Goal: Task Accomplishment & Management: Manage account settings

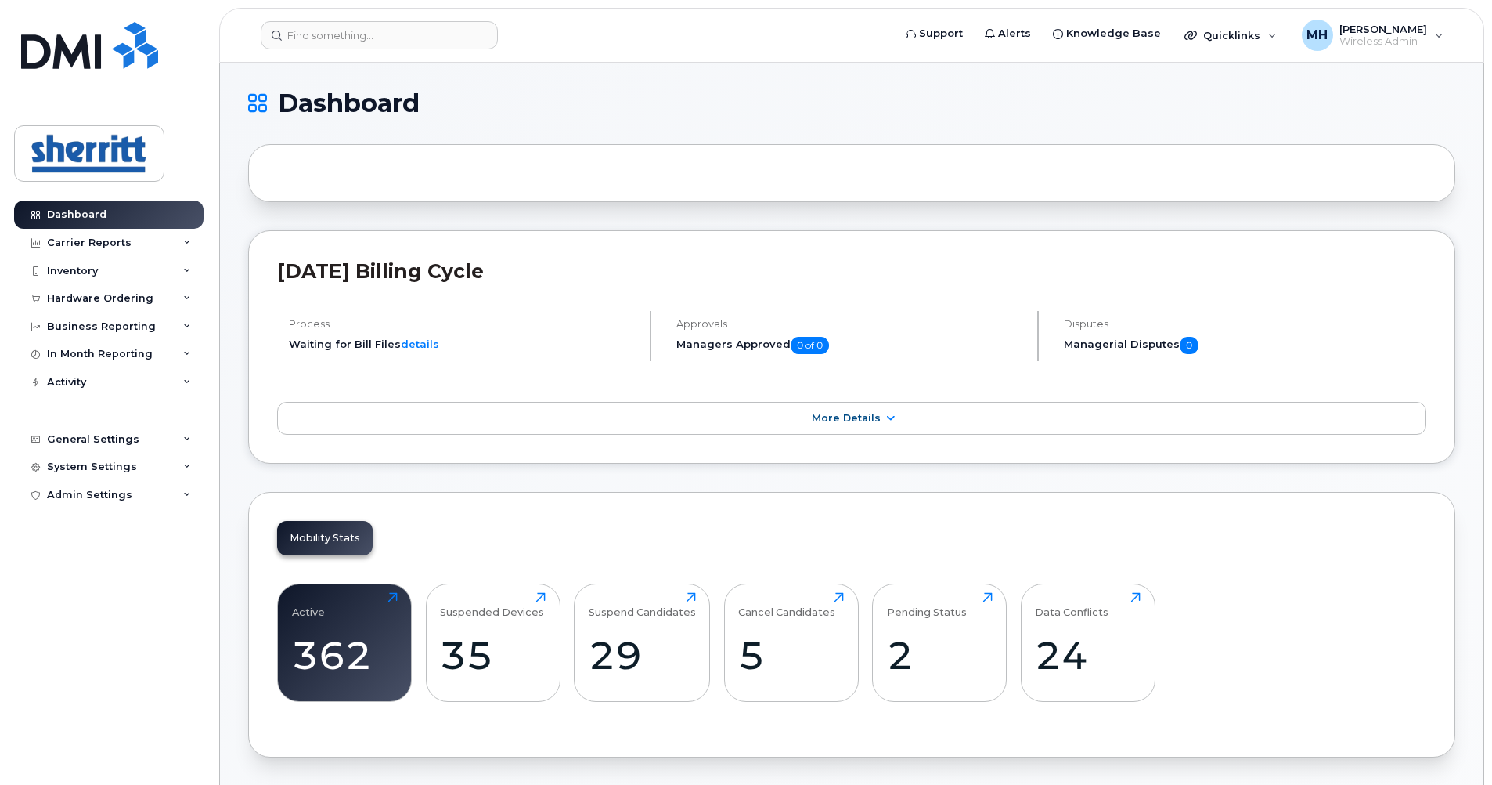
click at [997, 91] on h1 "Dashboard" at bounding box center [848, 103] width 1200 height 25
click at [971, 103] on h1 "Dashboard" at bounding box center [848, 103] width 1200 height 25
click at [1313, 42] on span "MH" at bounding box center [1317, 35] width 21 height 19
click at [1307, 34] on div "MH" at bounding box center [1317, 35] width 31 height 31
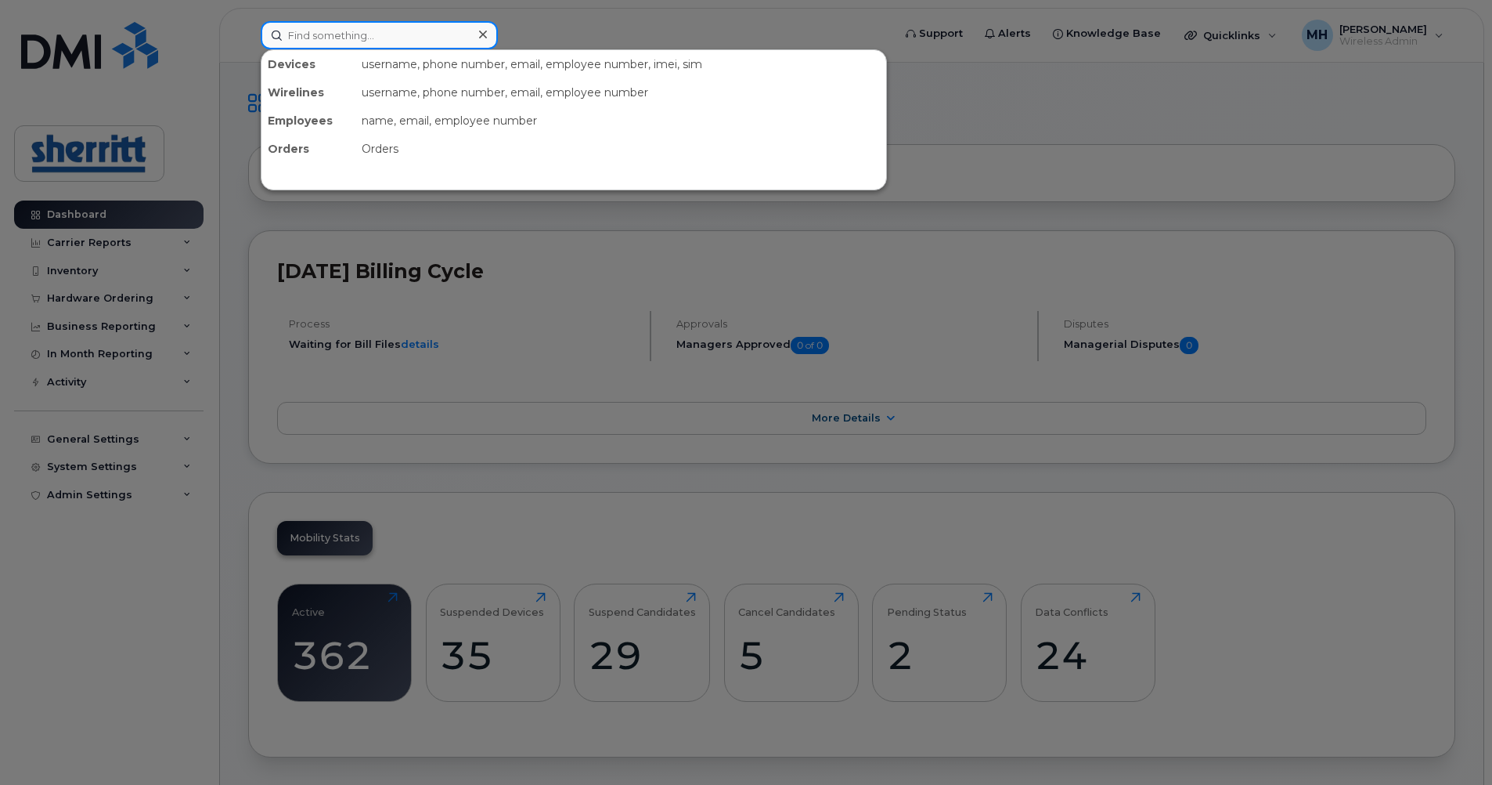
click at [408, 43] on input at bounding box center [379, 35] width 237 height 28
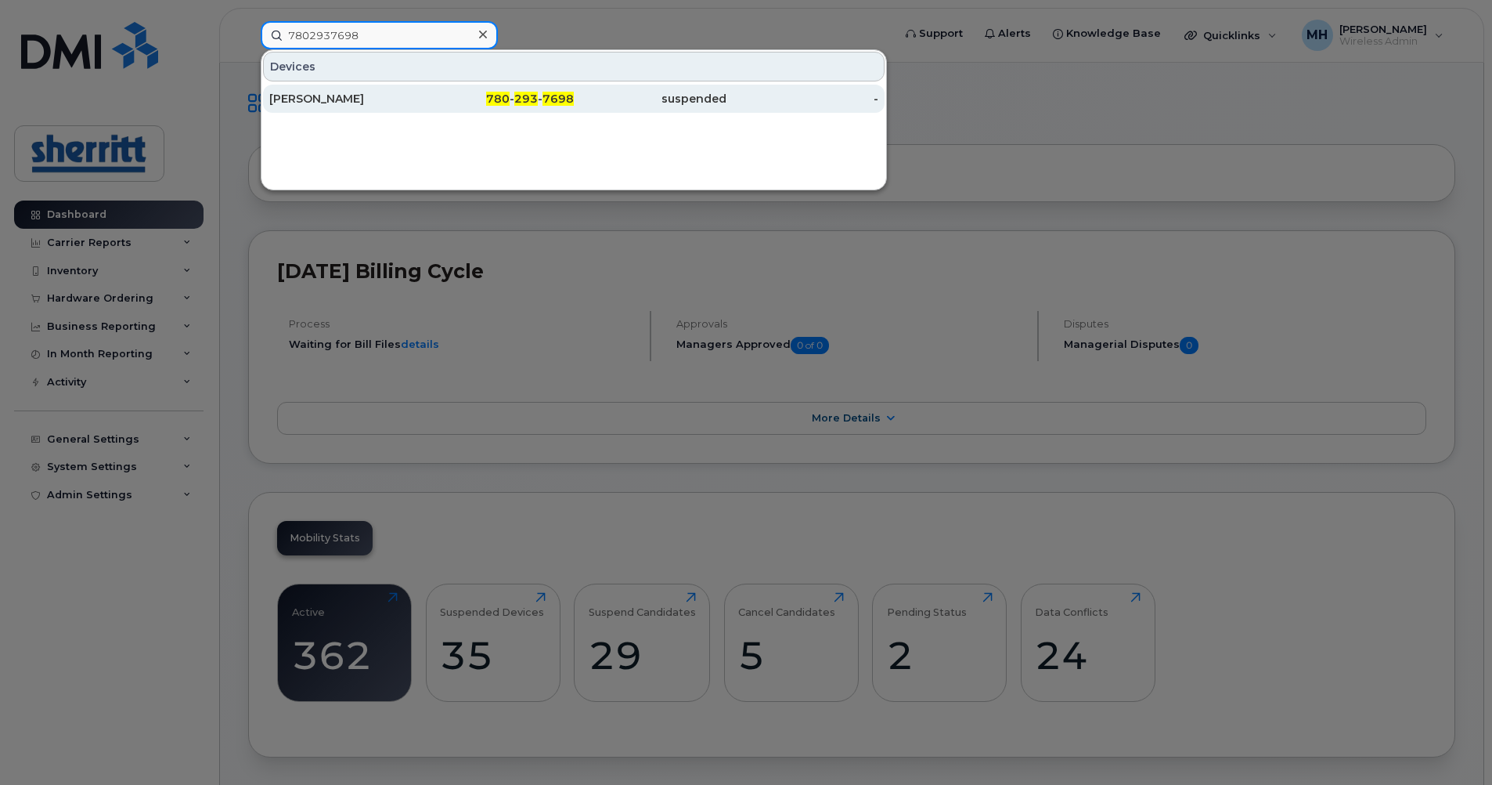
type input "7802937698"
click at [456, 99] on div "780 - 293 - 7698" at bounding box center [498, 99] width 153 height 16
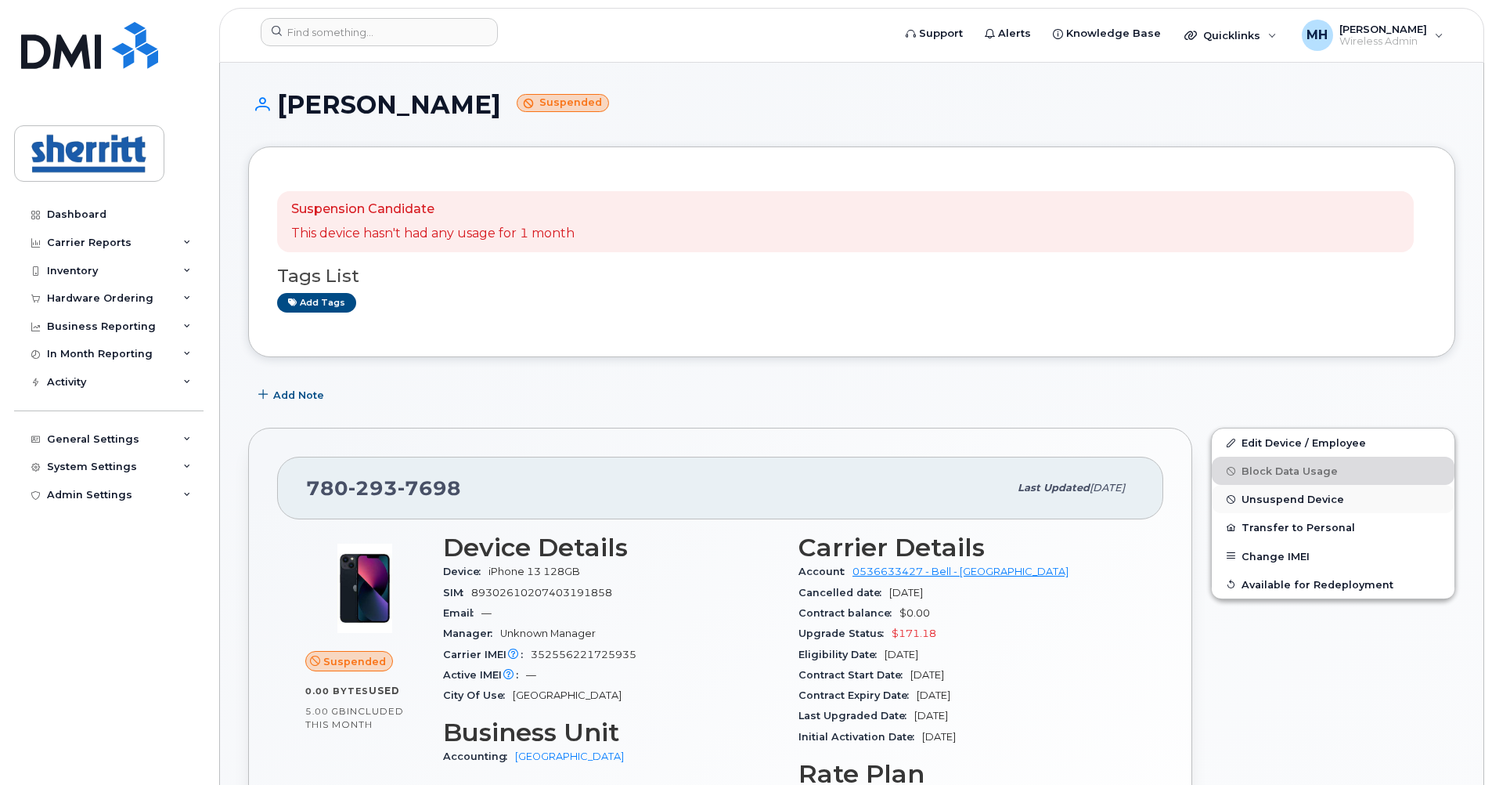
click at [1294, 499] on span "Unsuspend Device" at bounding box center [1293, 499] width 103 height 12
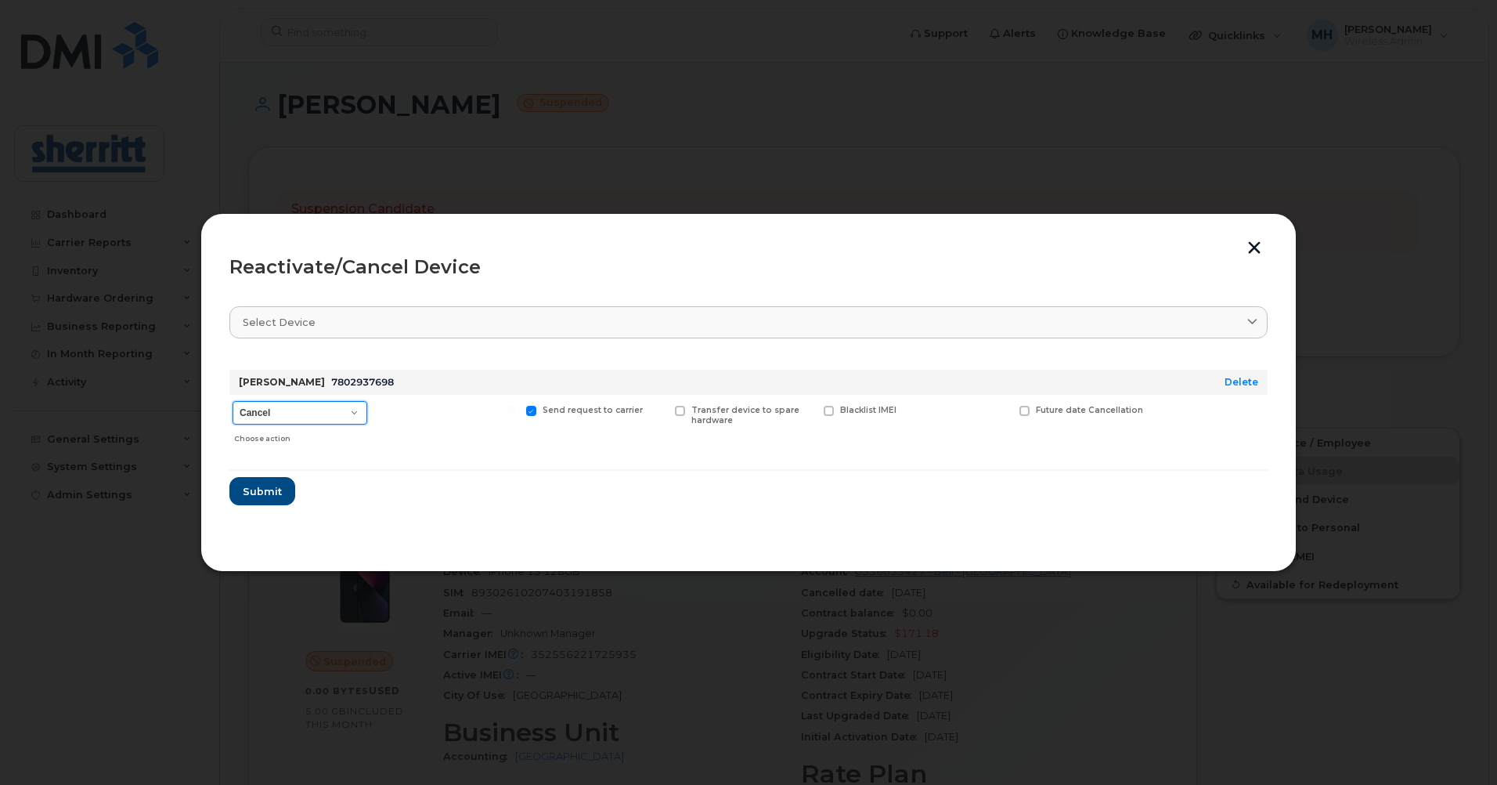
click at [339, 417] on select "Cancel Suspend - Extend Suspension Reactivate" at bounding box center [300, 412] width 135 height 23
select select "[object Object]"
click at [233, 401] on select "Cancel Suspend - Extend Suspension Reactivate" at bounding box center [300, 412] width 135 height 23
click at [277, 484] on span "Submit" at bounding box center [261, 491] width 39 height 15
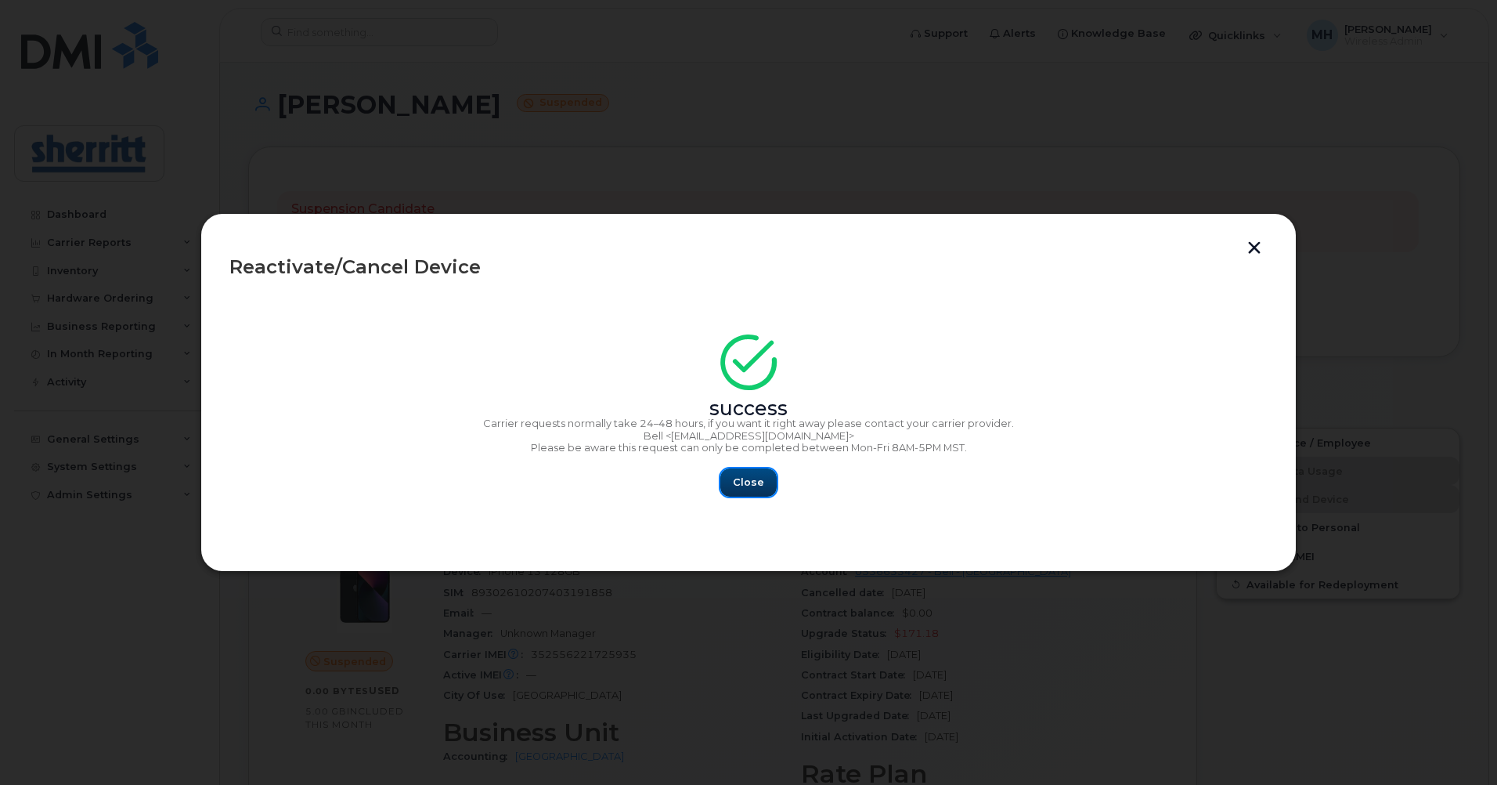
click at [764, 474] on button "Close" at bounding box center [748, 482] width 56 height 28
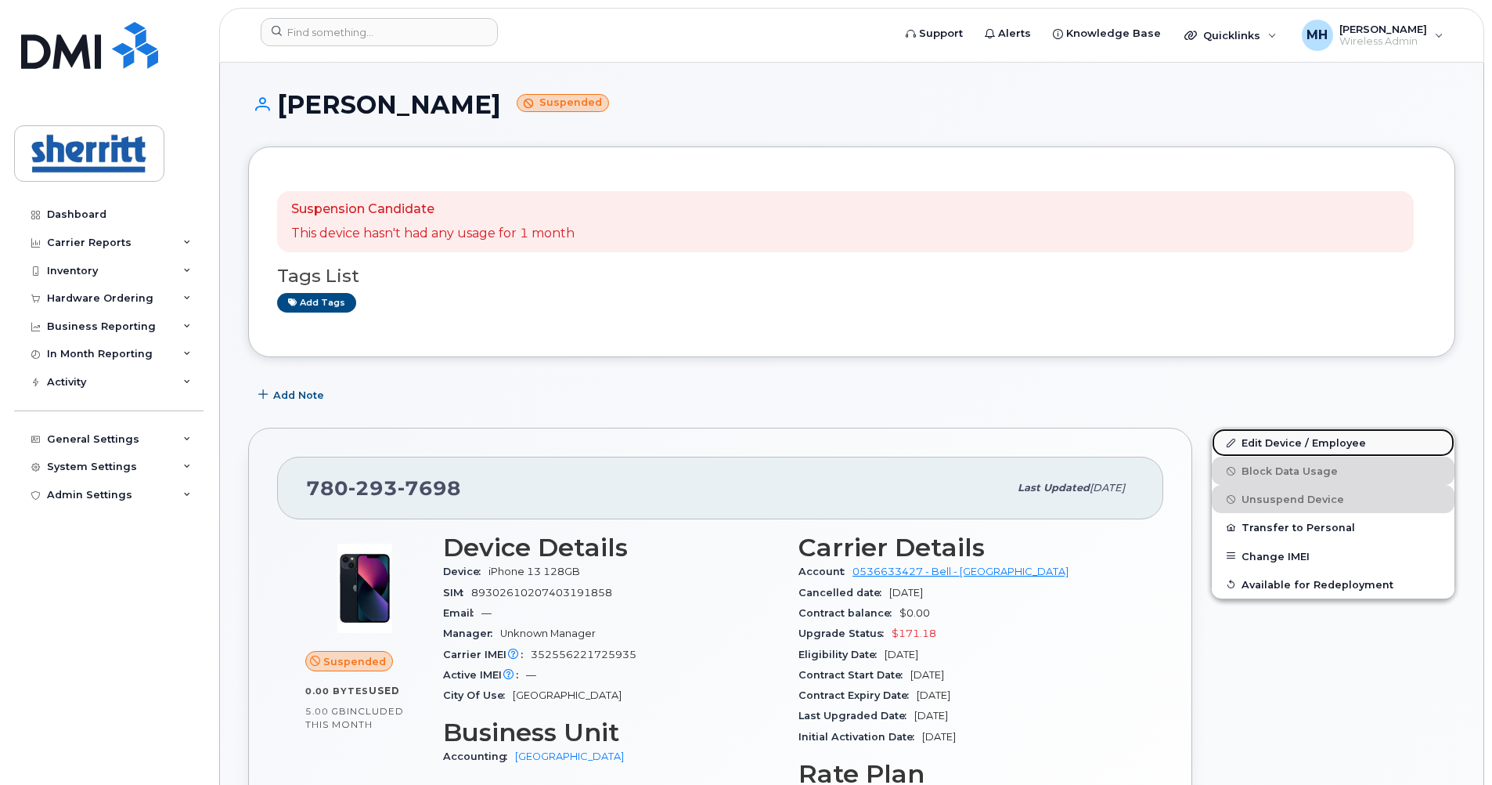
click at [1319, 438] on link "Edit Device / Employee" at bounding box center [1333, 442] width 243 height 28
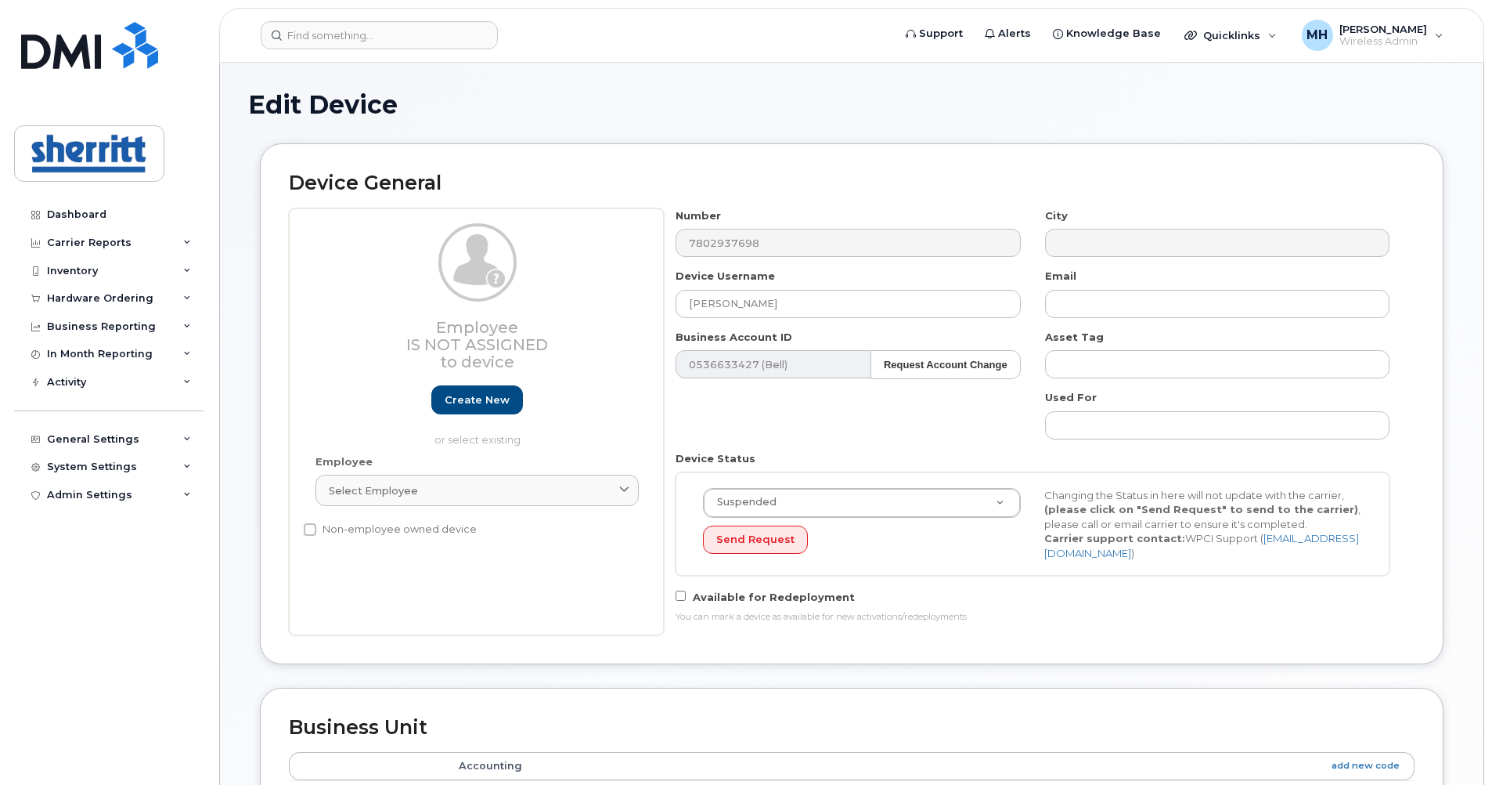
select select "5680457"
click at [779, 305] on input "[PERSON_NAME]" at bounding box center [848, 304] width 345 height 28
drag, startPoint x: 779, startPoint y: 305, endPoint x: 652, endPoint y: 301, distance: 126.9
click at [652, 301] on div "Employee Is not assigned to device Create new or select existing Employee Selec…" at bounding box center [852, 421] width 1126 height 427
paste input "Kemal"
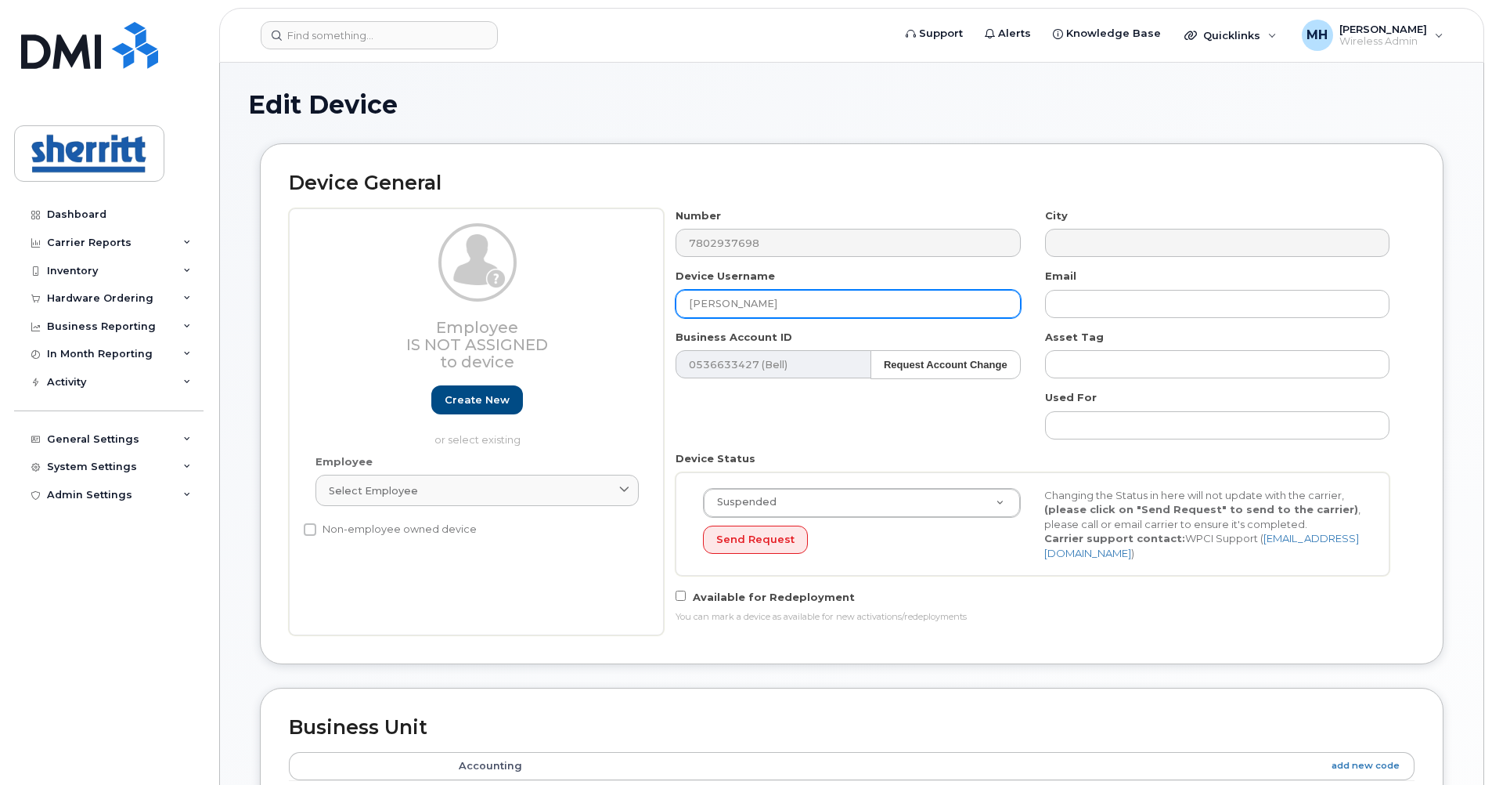
paste input "Wuabu"
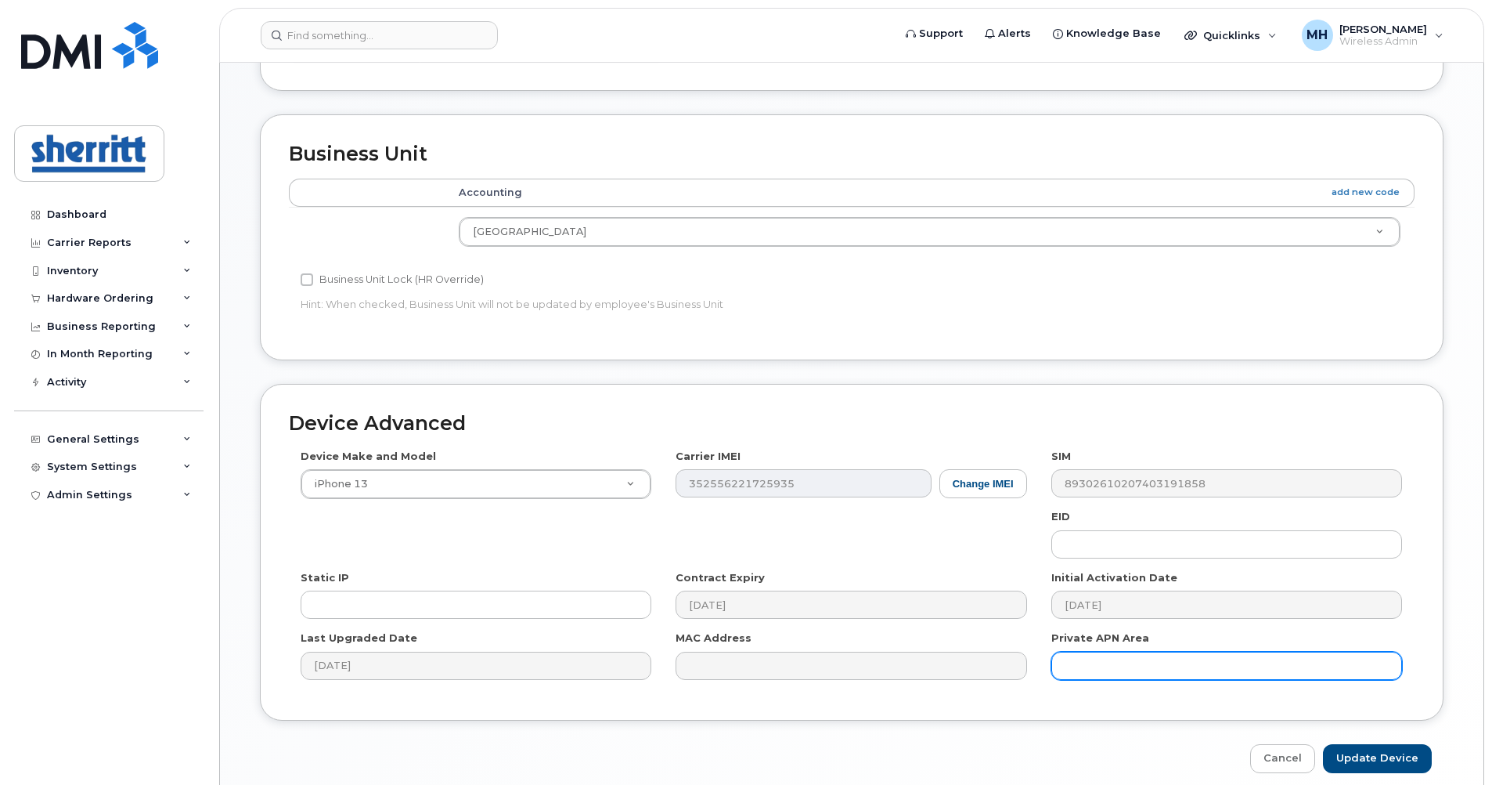
scroll to position [633, 0]
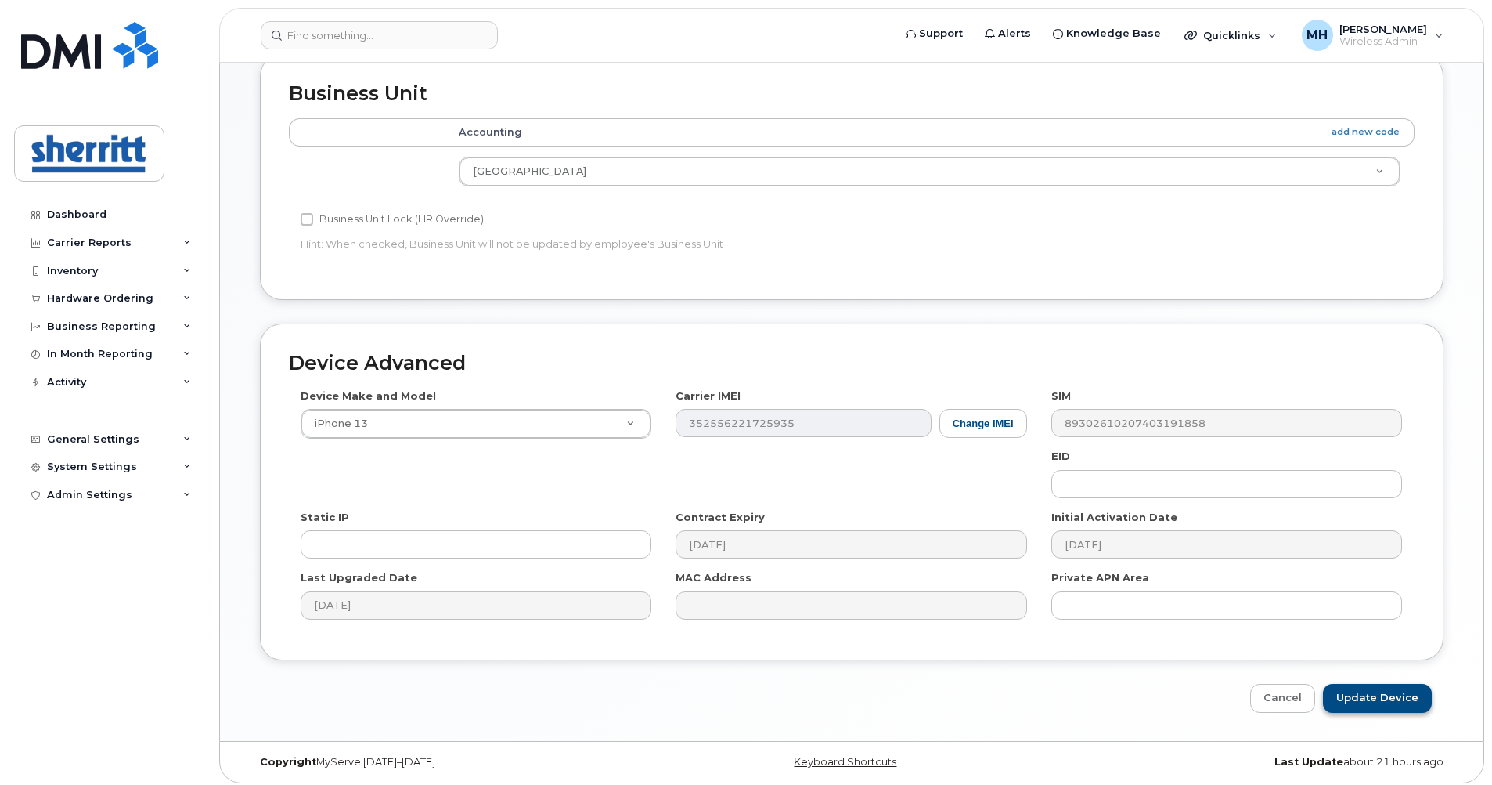
type input "[PERSON_NAME]"
click at [1385, 684] on input "Update Device" at bounding box center [1377, 698] width 109 height 29
type input "Saving..."
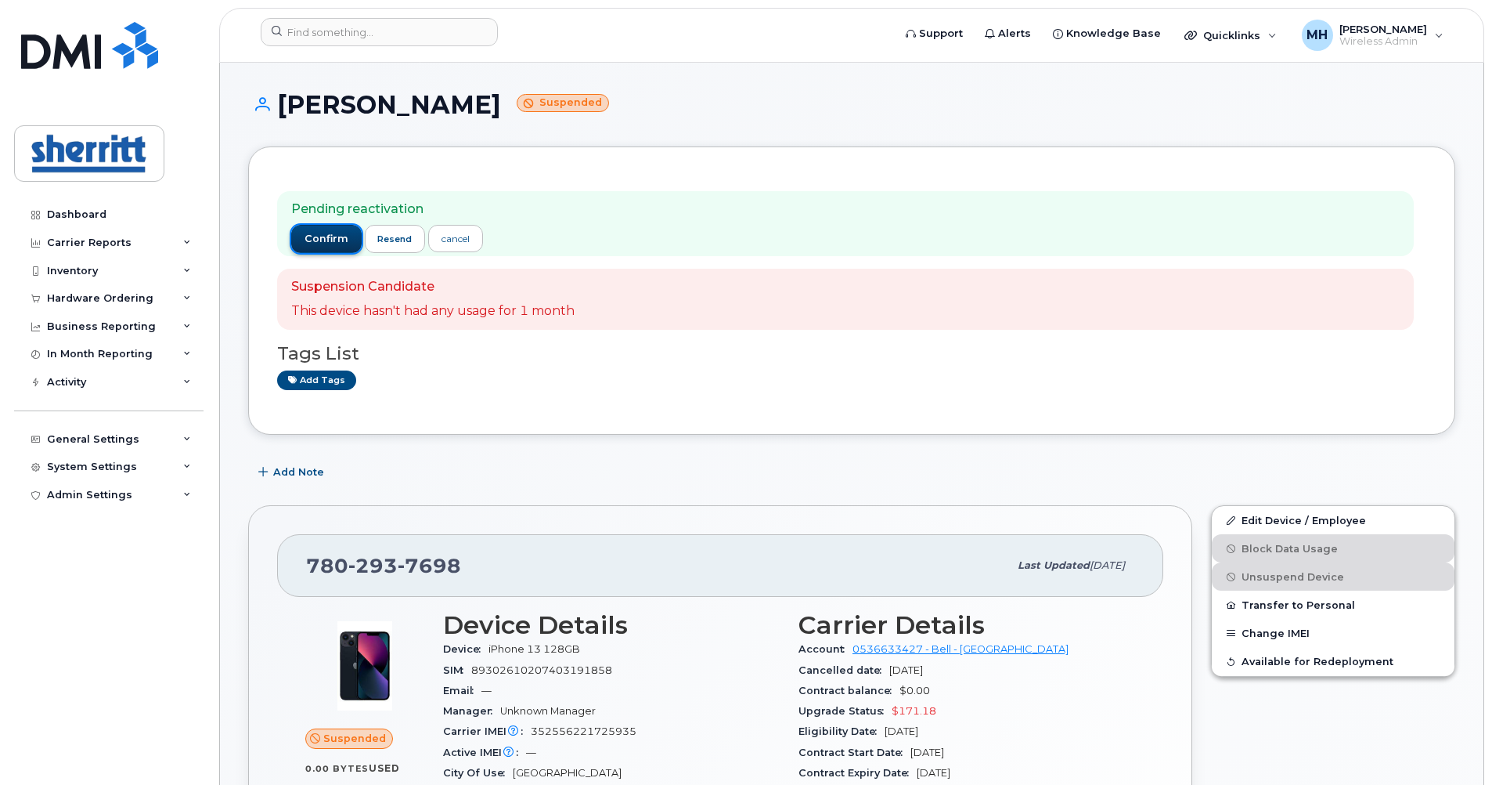
click at [331, 232] on span "confirm" at bounding box center [327, 239] width 44 height 14
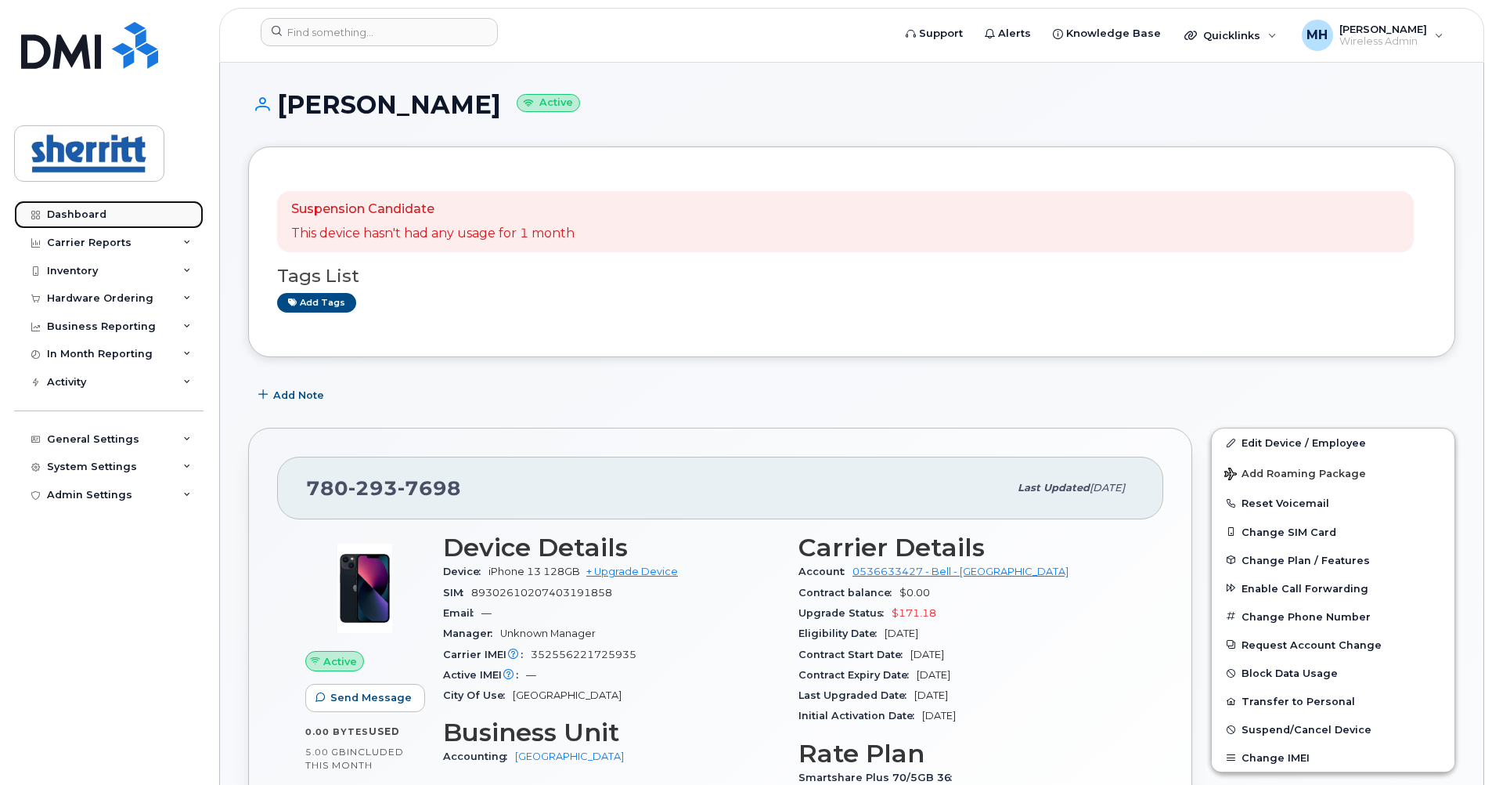
click at [117, 206] on link "Dashboard" at bounding box center [108, 214] width 189 height 28
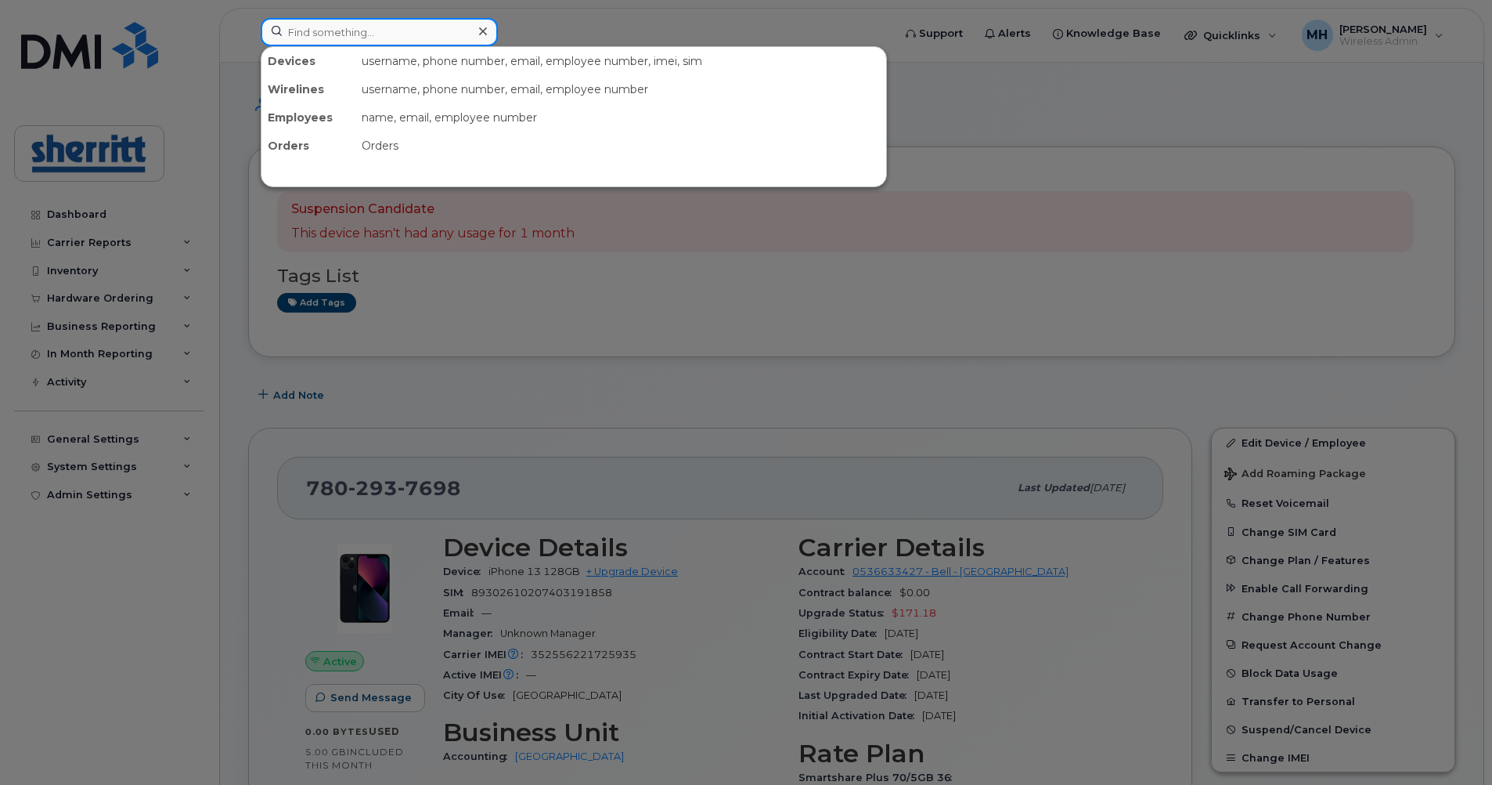
click at [395, 33] on input at bounding box center [379, 32] width 237 height 28
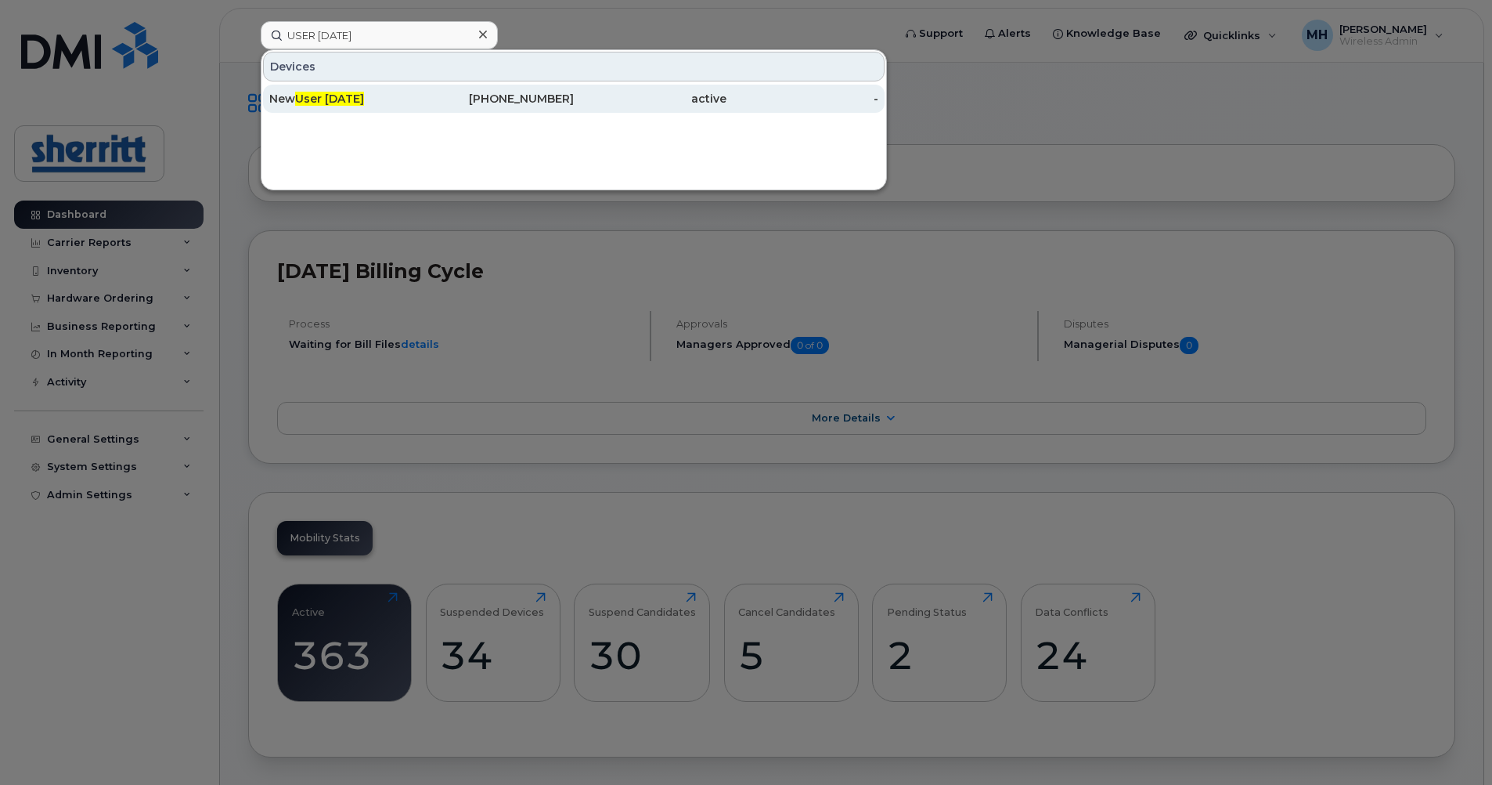
type input "USER [DATE]"
click at [422, 100] on div "[PHONE_NUMBER]" at bounding box center [498, 99] width 153 height 16
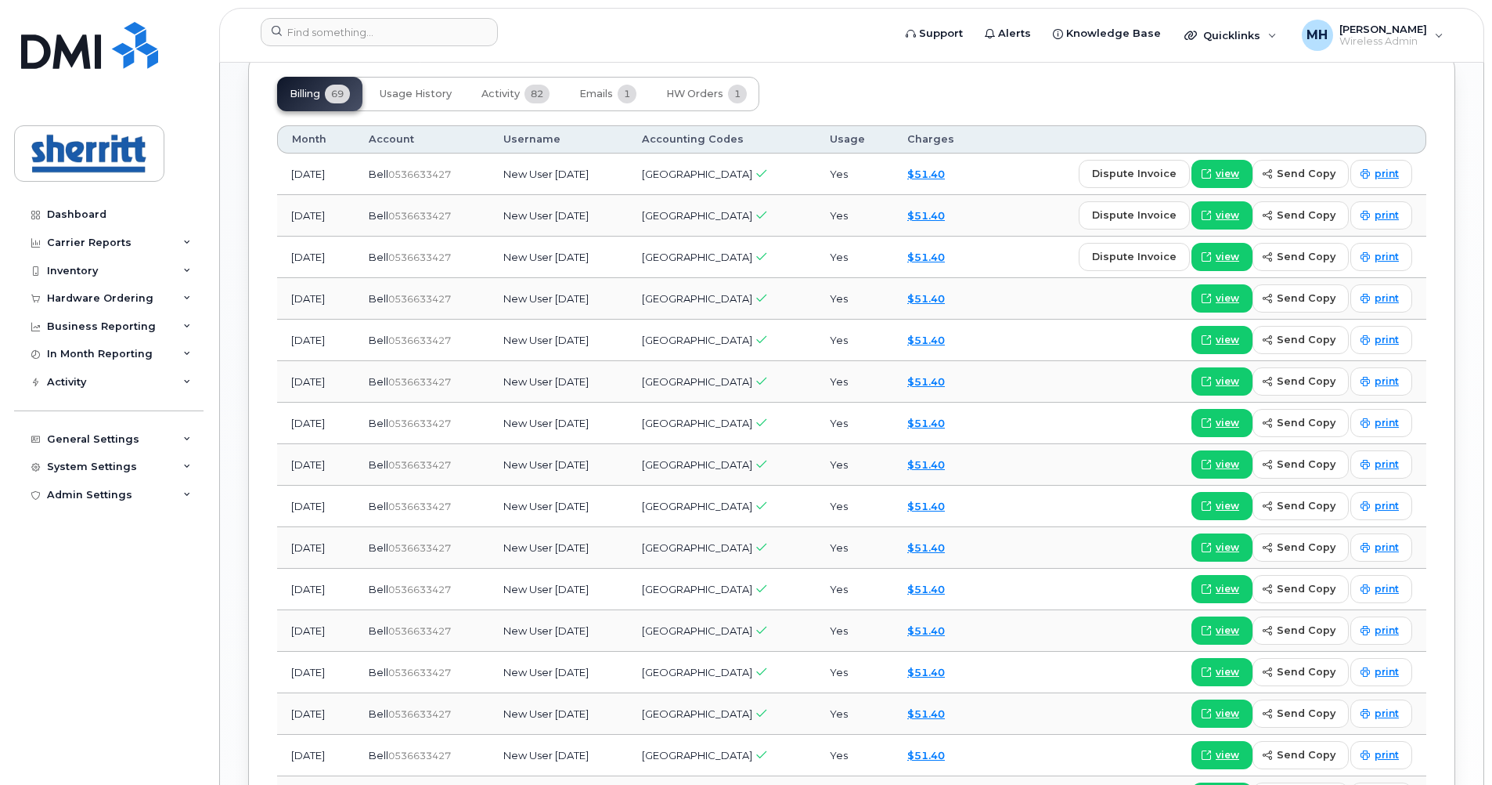
scroll to position [1034, 0]
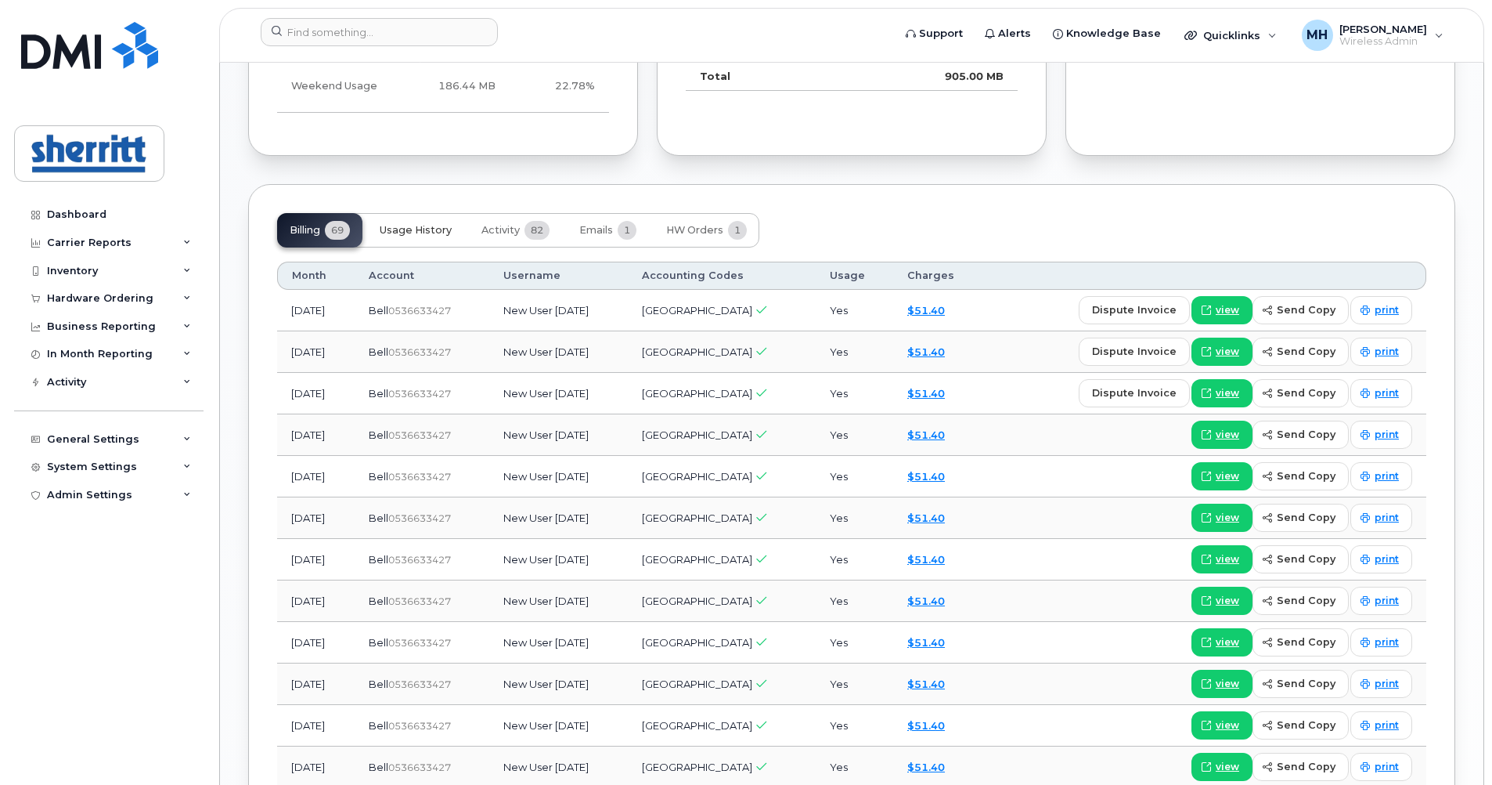
click at [435, 236] on button "Usage History" at bounding box center [415, 230] width 97 height 34
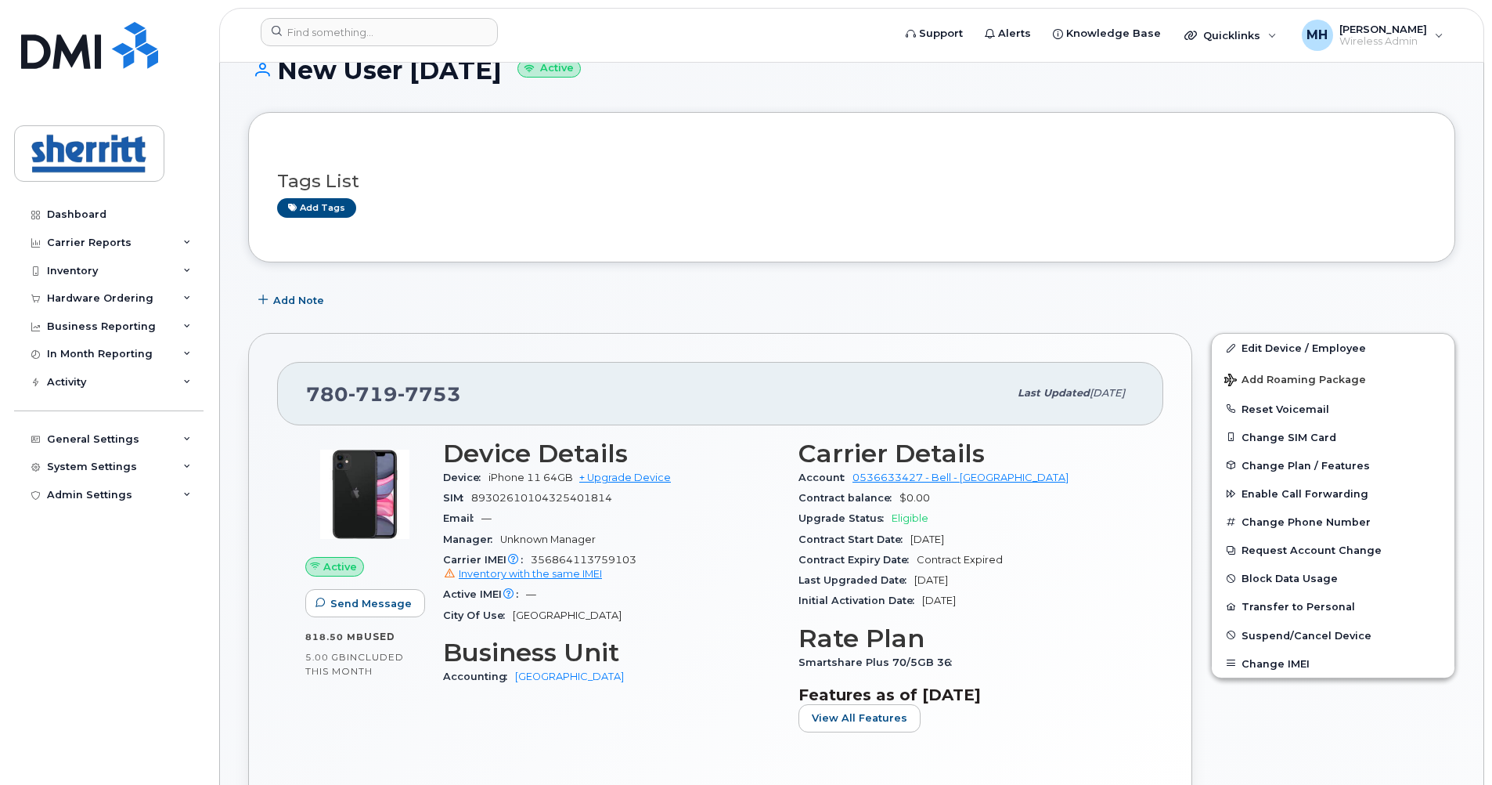
scroll to position [0, 0]
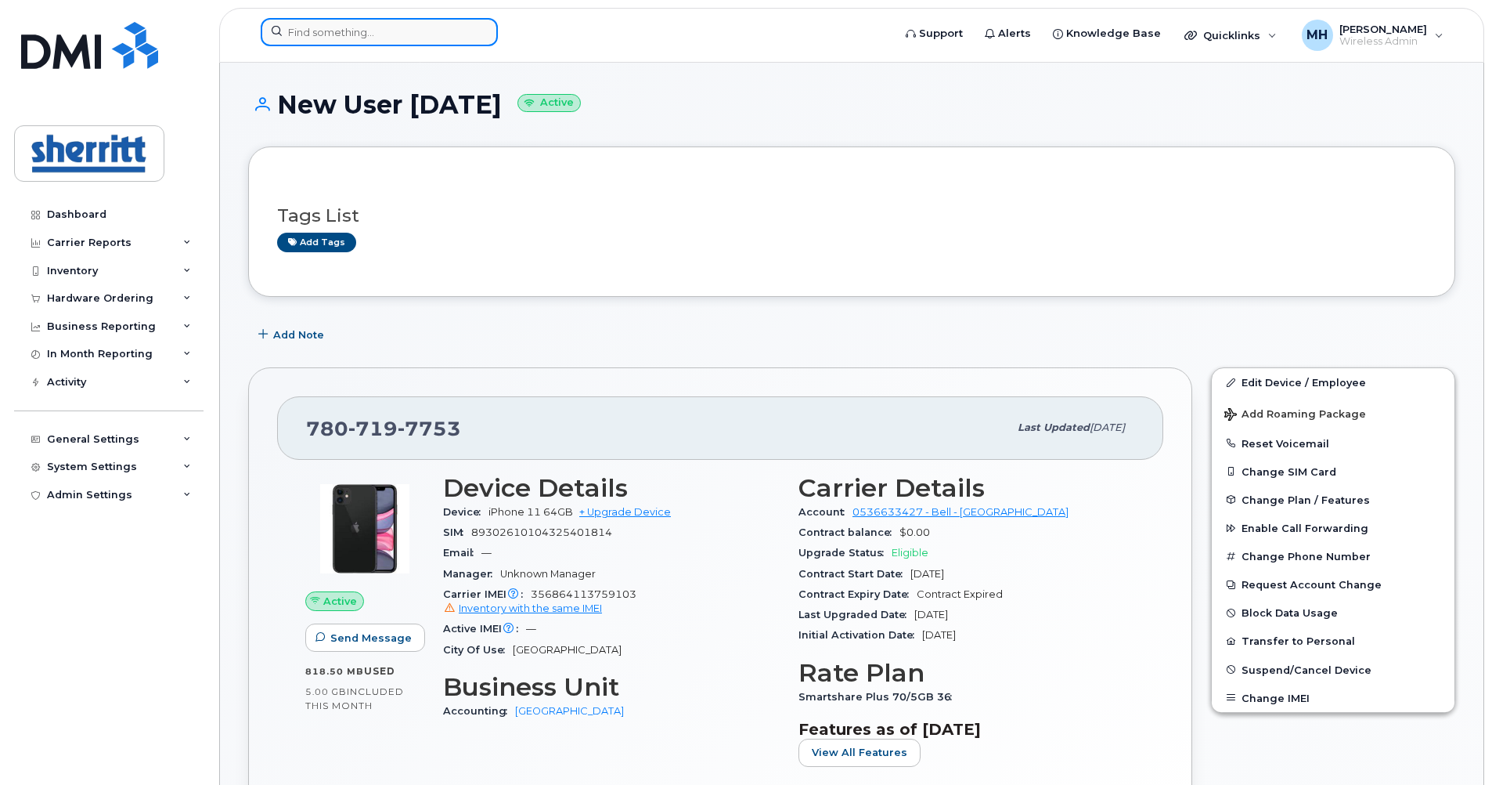
click at [412, 34] on input at bounding box center [379, 32] width 237 height 28
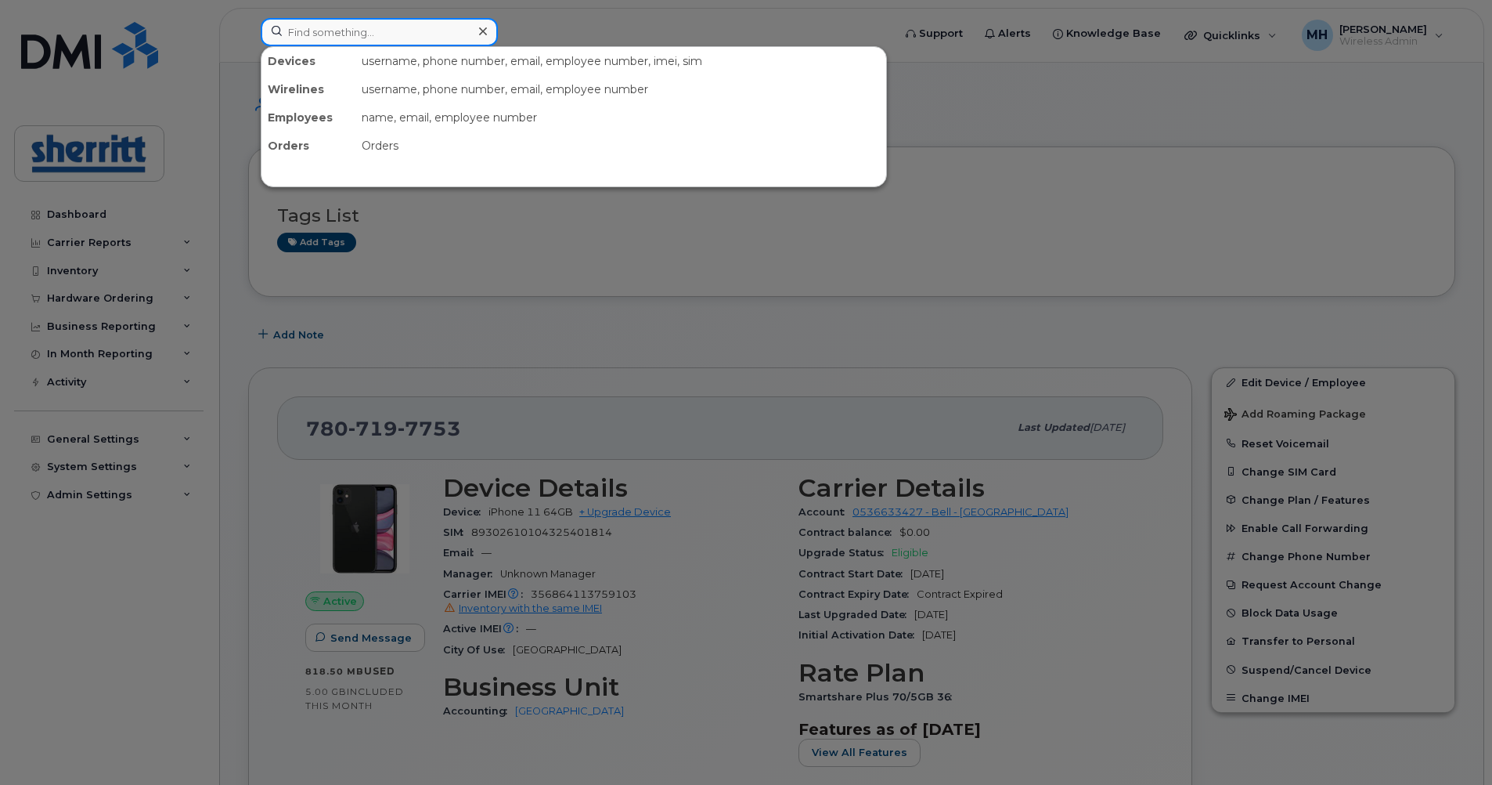
paste input "USER 2 DECEMBER 2020"
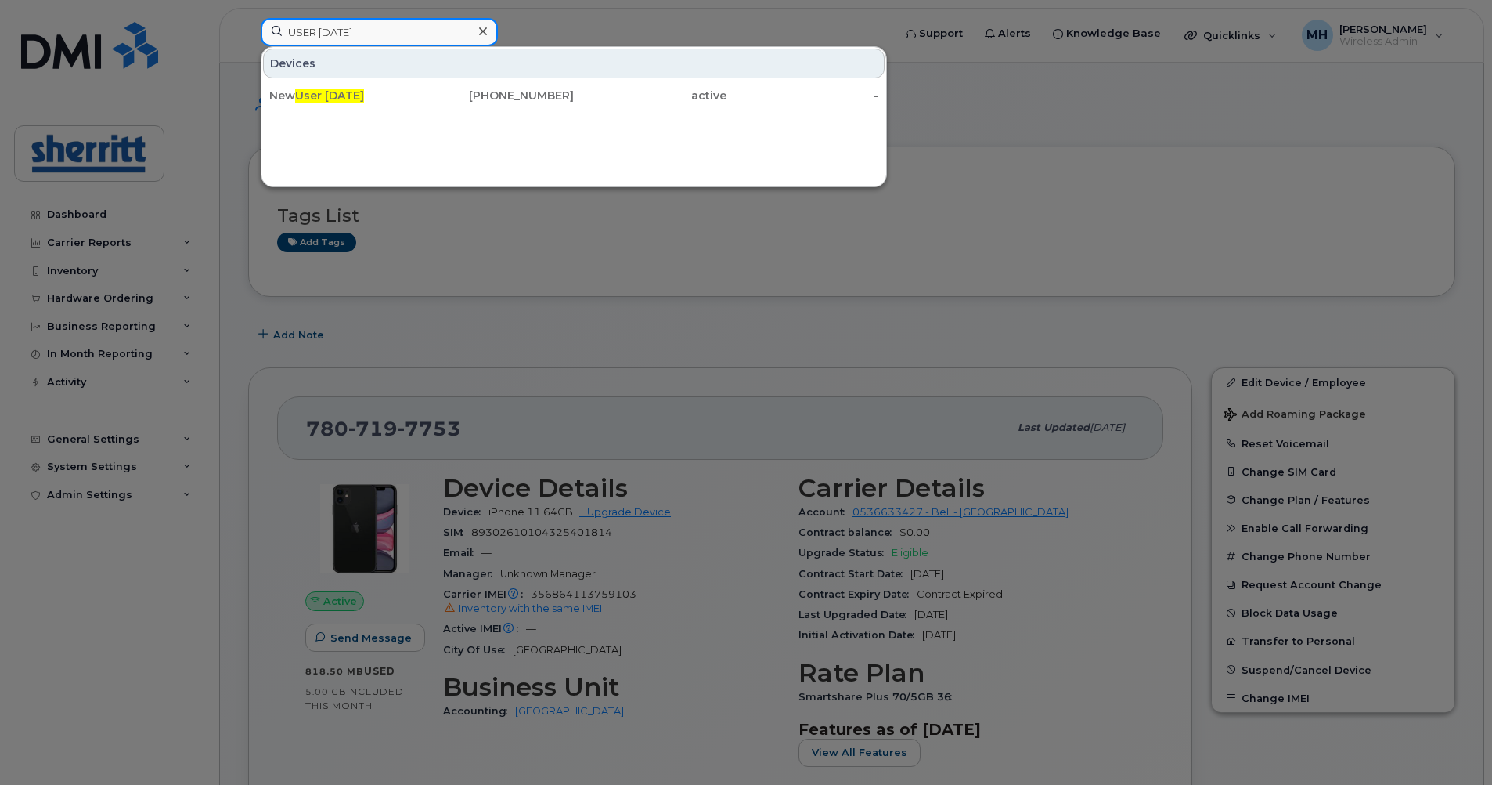
type input "USER 2 DECEMBER 2020"
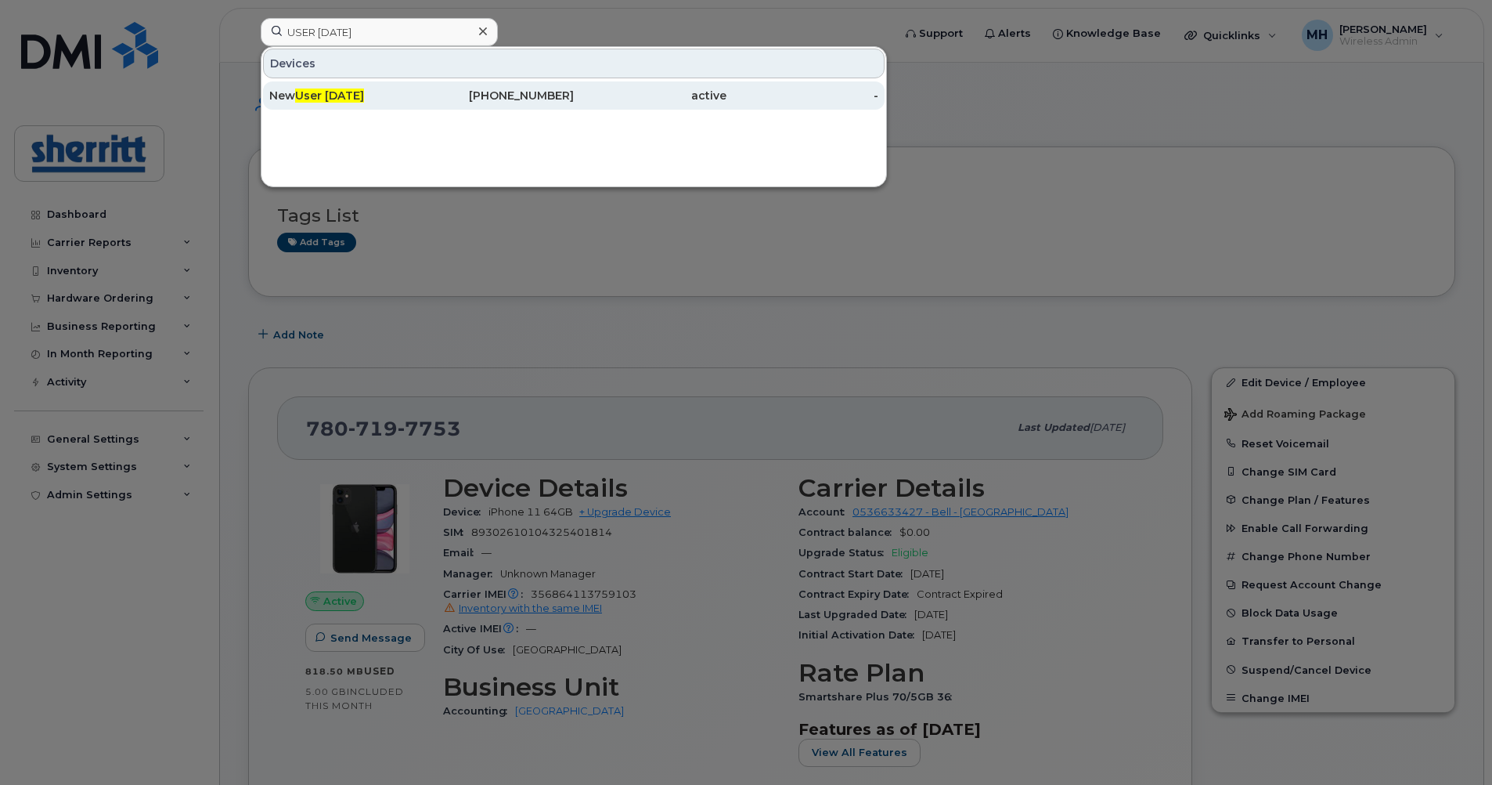
click at [364, 98] on span "User 2 December 2020" at bounding box center [329, 95] width 69 height 14
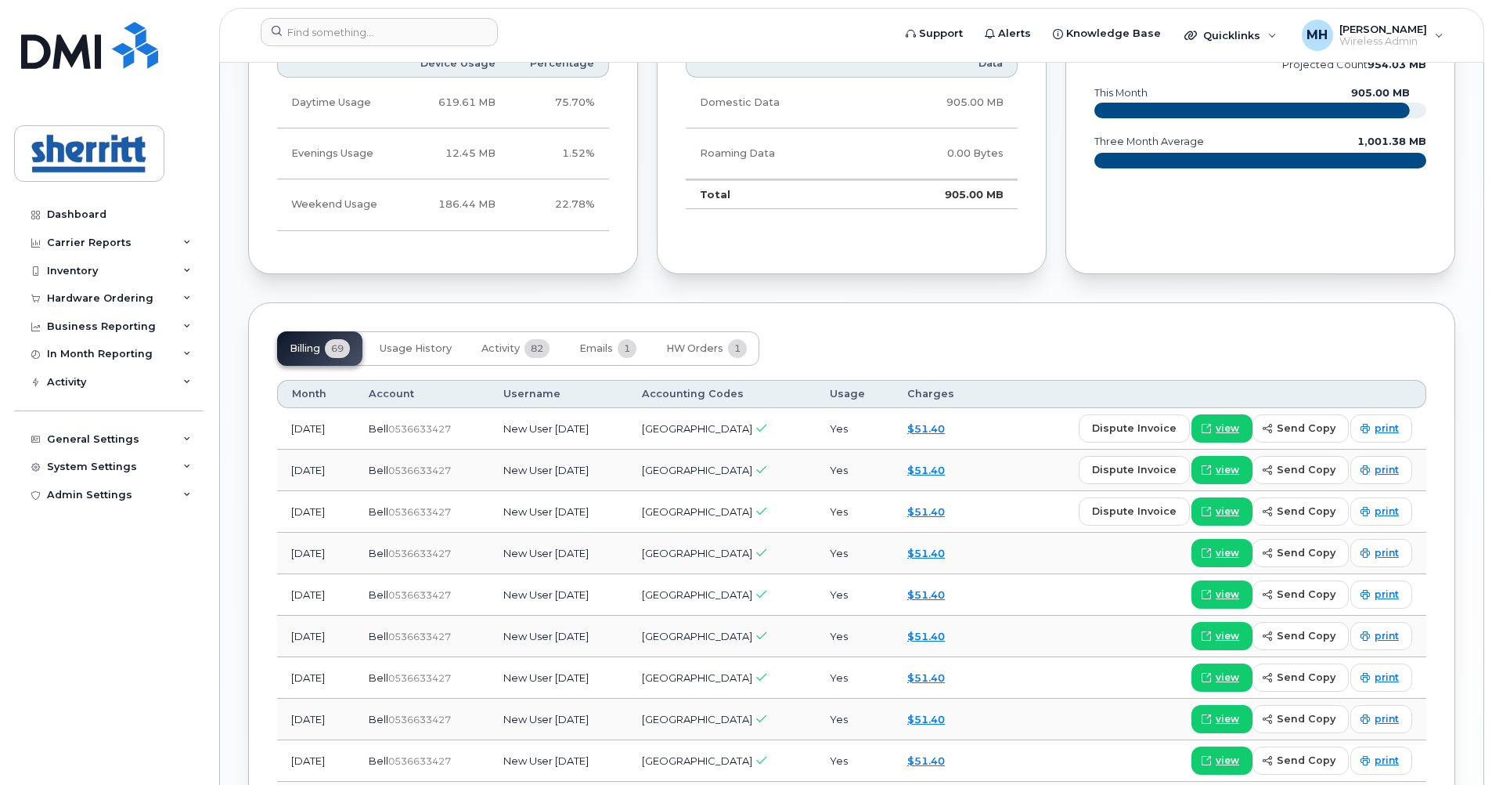
scroll to position [956, 0]
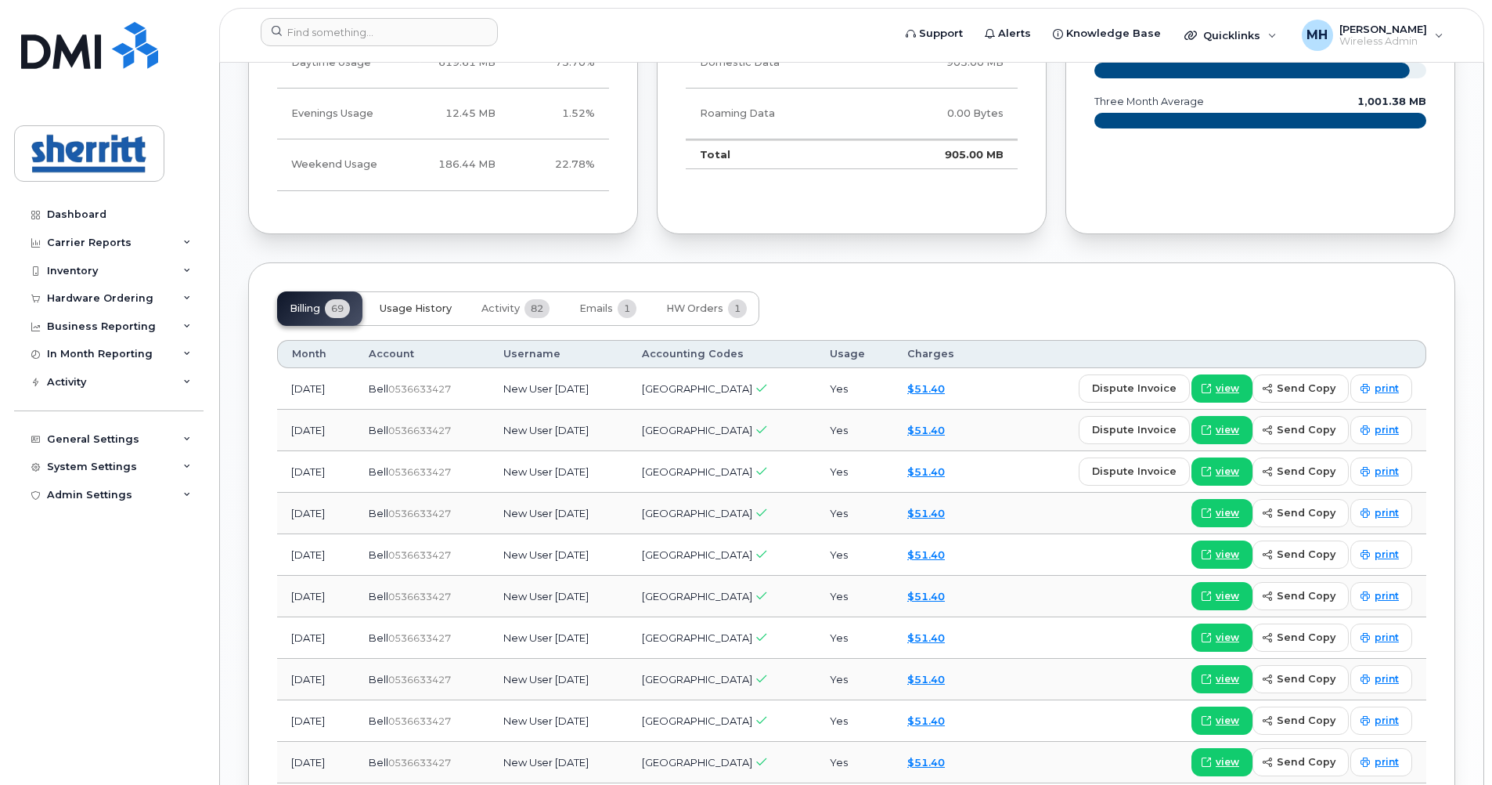
click at [412, 302] on span "Usage History" at bounding box center [416, 308] width 72 height 13
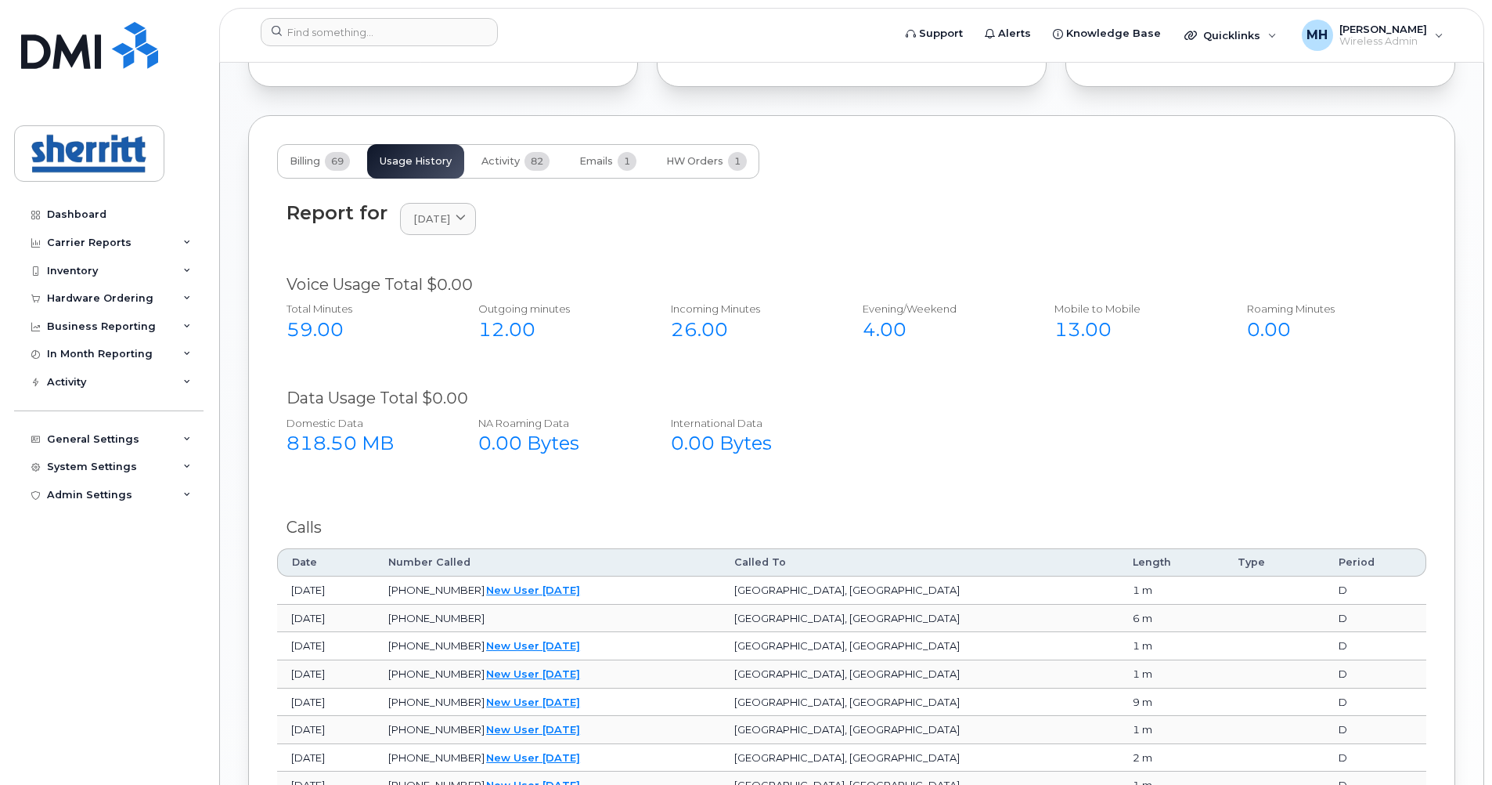
scroll to position [1113, 0]
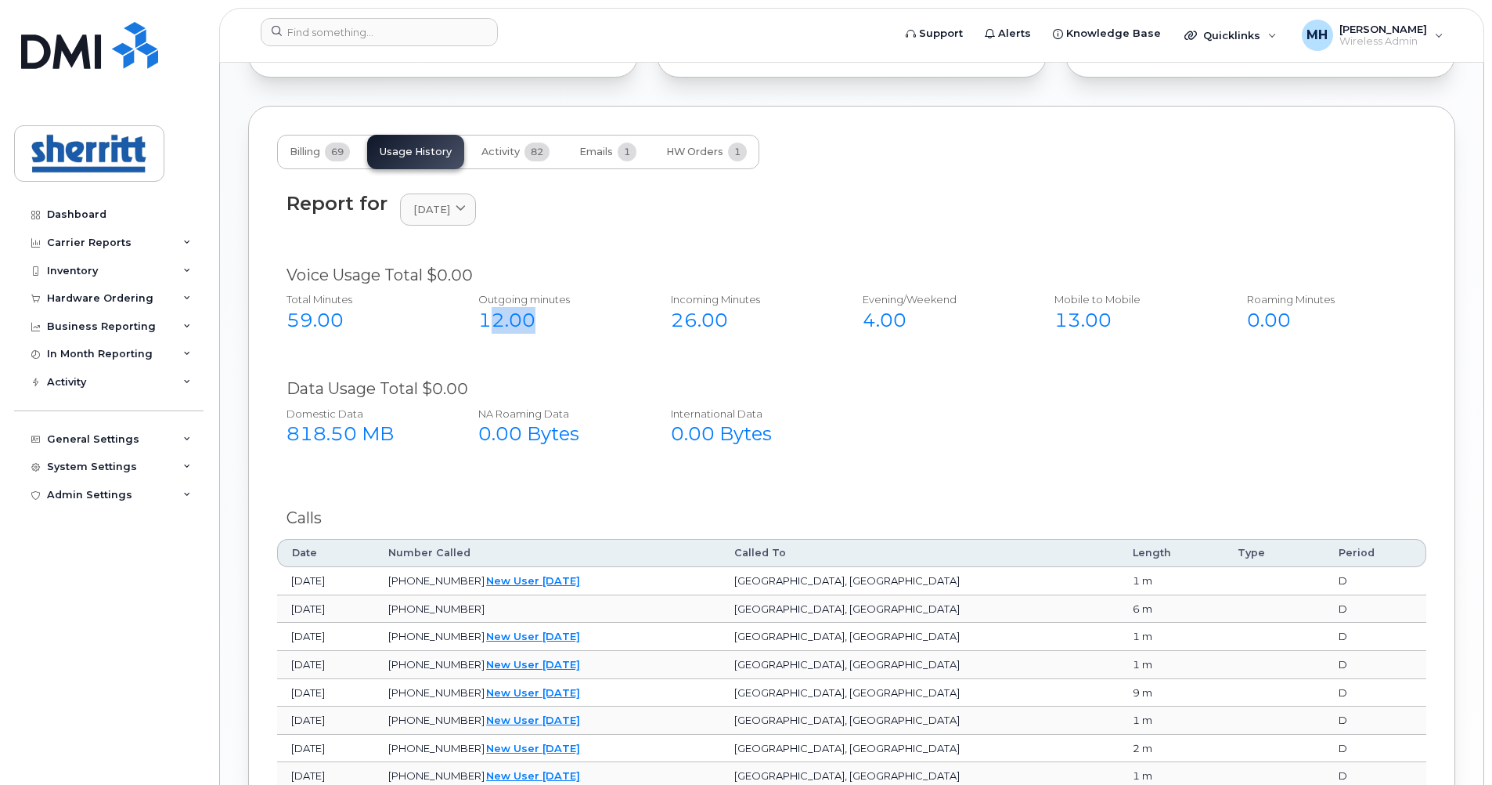
drag, startPoint x: 492, startPoint y: 309, endPoint x: 554, endPoint y: 314, distance: 62.9
click at [554, 314] on div "12.00" at bounding box center [556, 320] width 157 height 27
drag, startPoint x: 669, startPoint y: 320, endPoint x: 734, endPoint y: 323, distance: 65.0
click at [731, 323] on div "Incoming Minutes 26.00" at bounding box center [750, 313] width 182 height 54
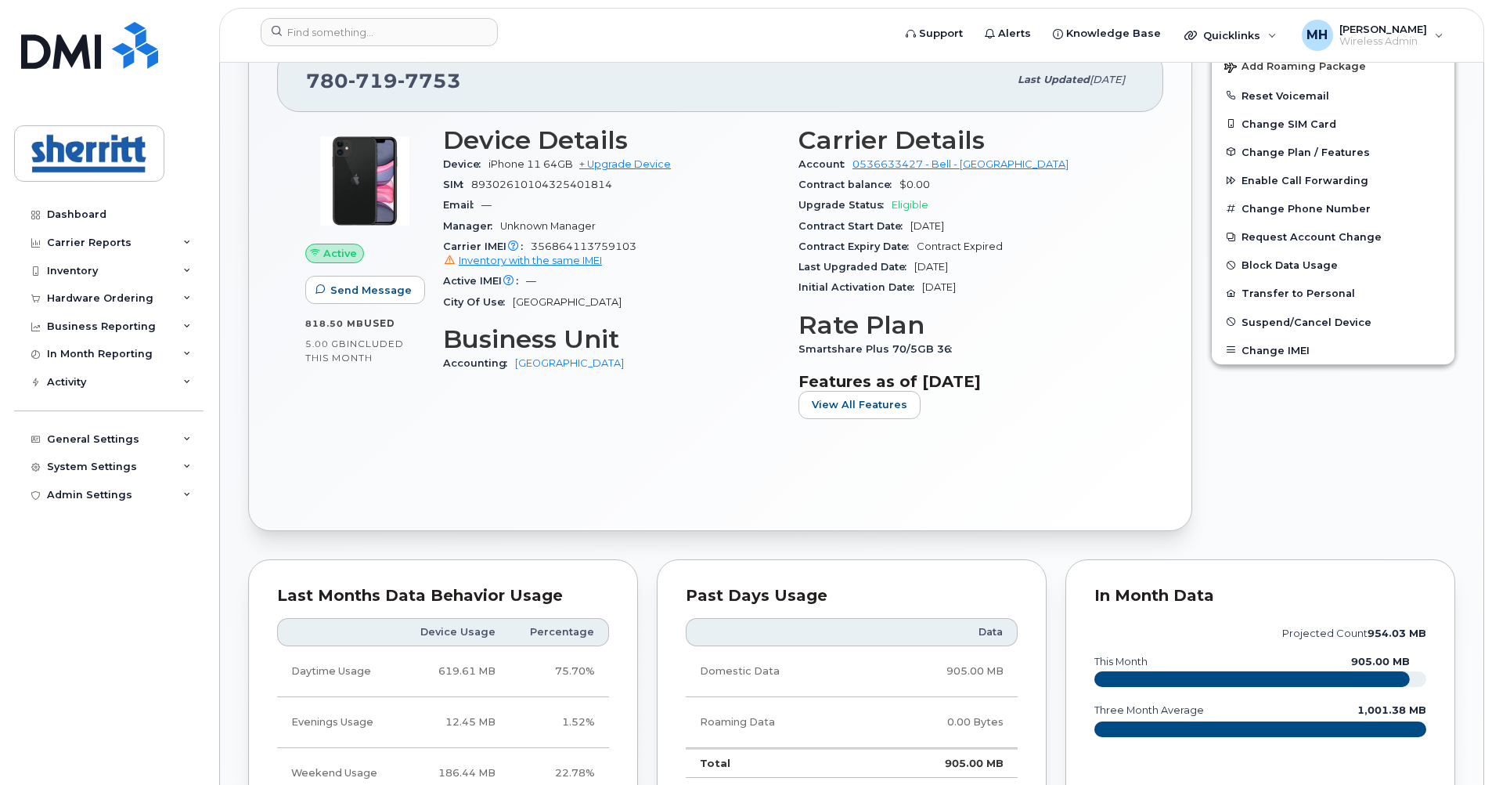
scroll to position [173, 0]
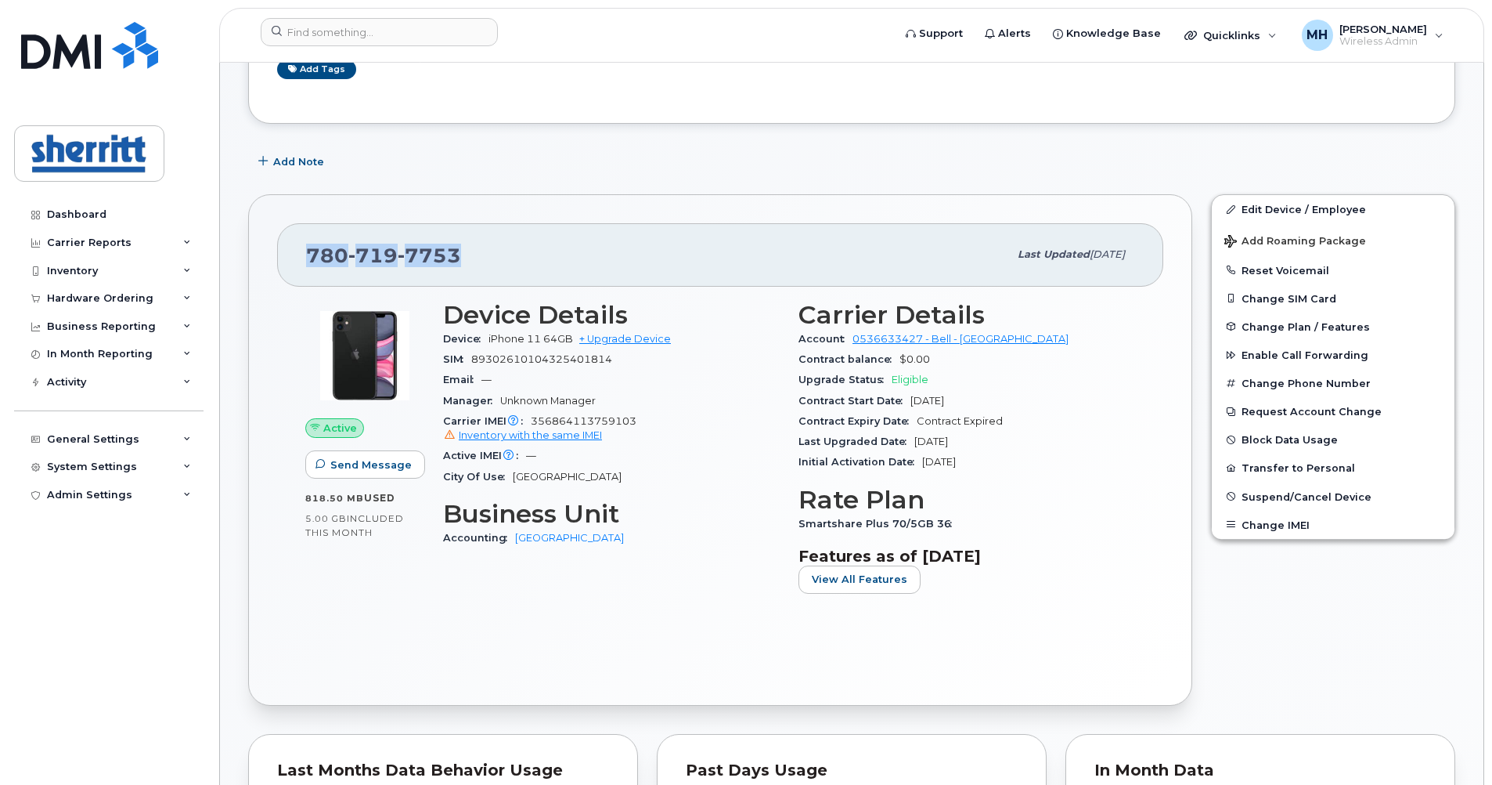
drag, startPoint x: 471, startPoint y: 258, endPoint x: 284, endPoint y: 253, distance: 187.2
click at [284, 253] on div "780 719 7753 Last updated Oct 15, 2025" at bounding box center [720, 254] width 886 height 63
copy span "780 719 7753"
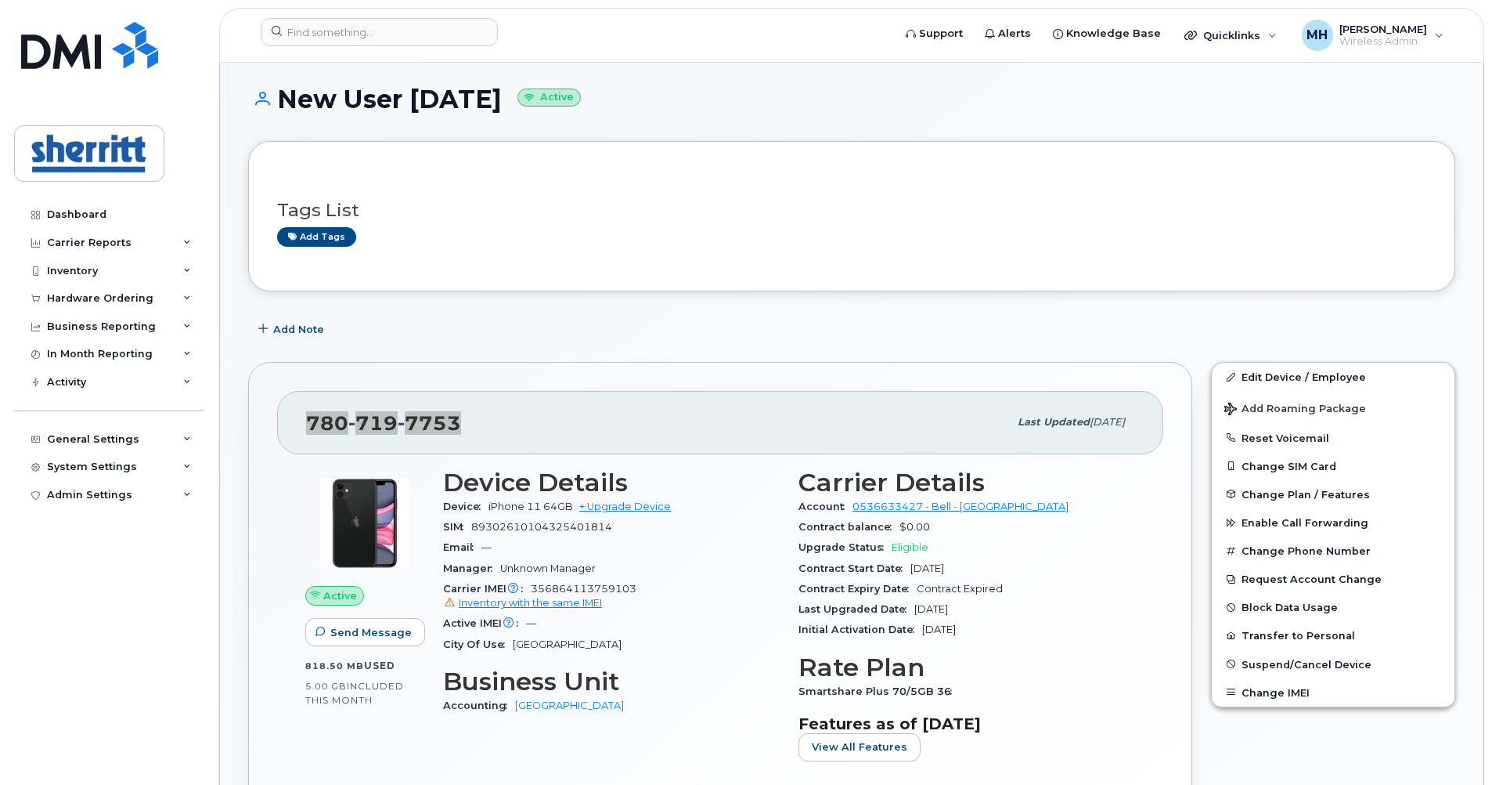
scroll to position [0, 0]
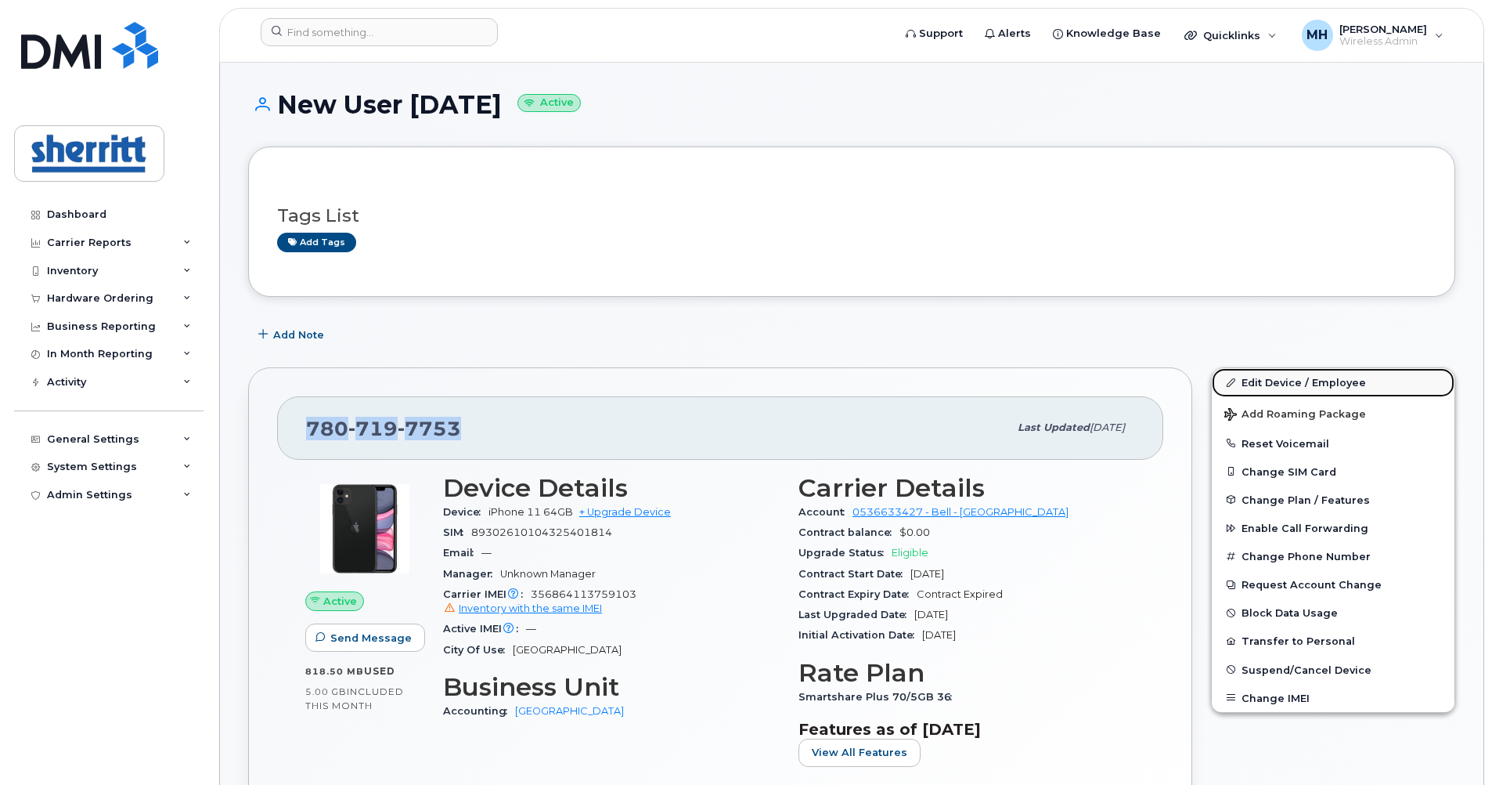
click at [1274, 382] on link "Edit Device / Employee" at bounding box center [1333, 382] width 243 height 28
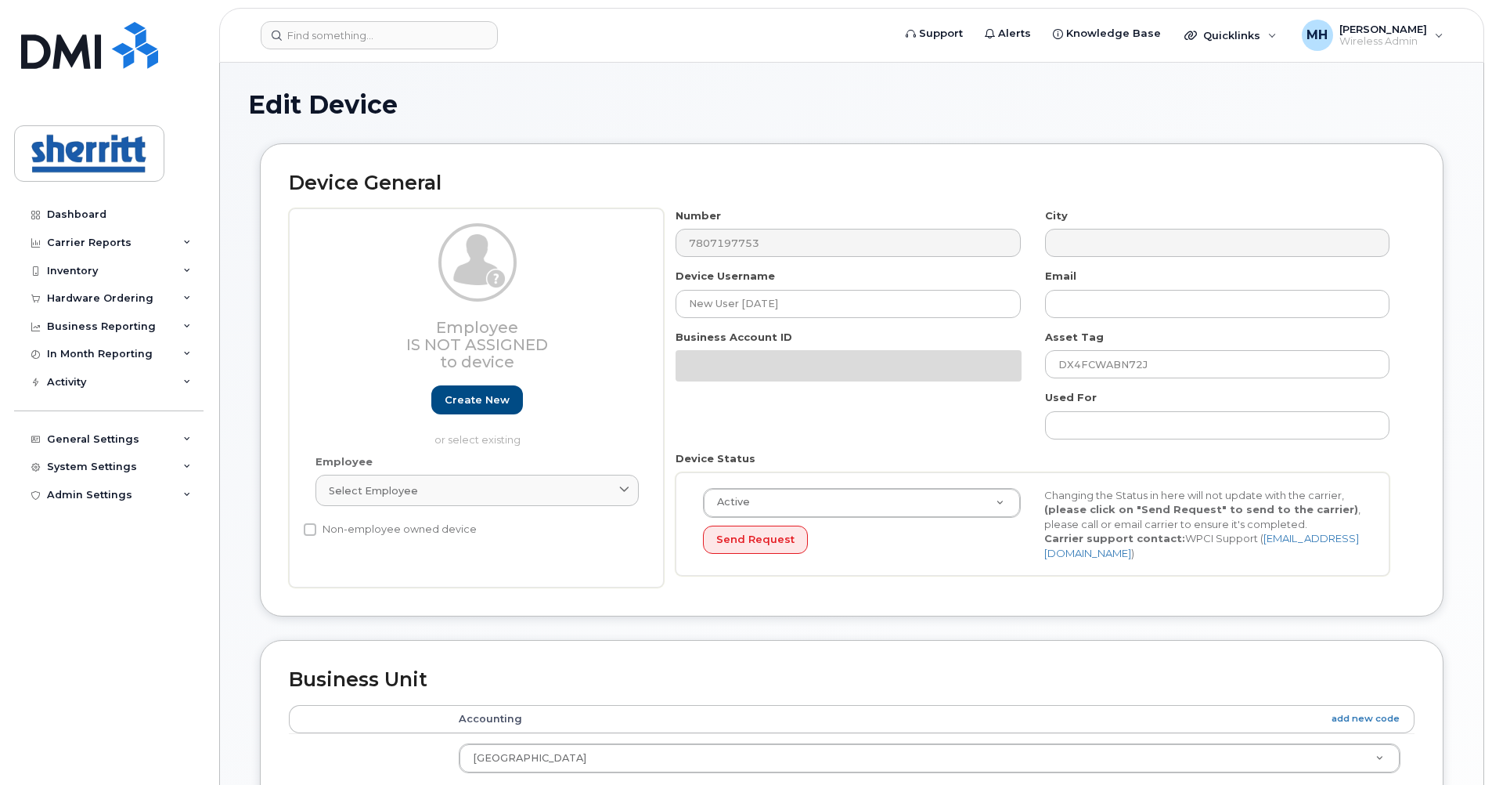
select select "5680457"
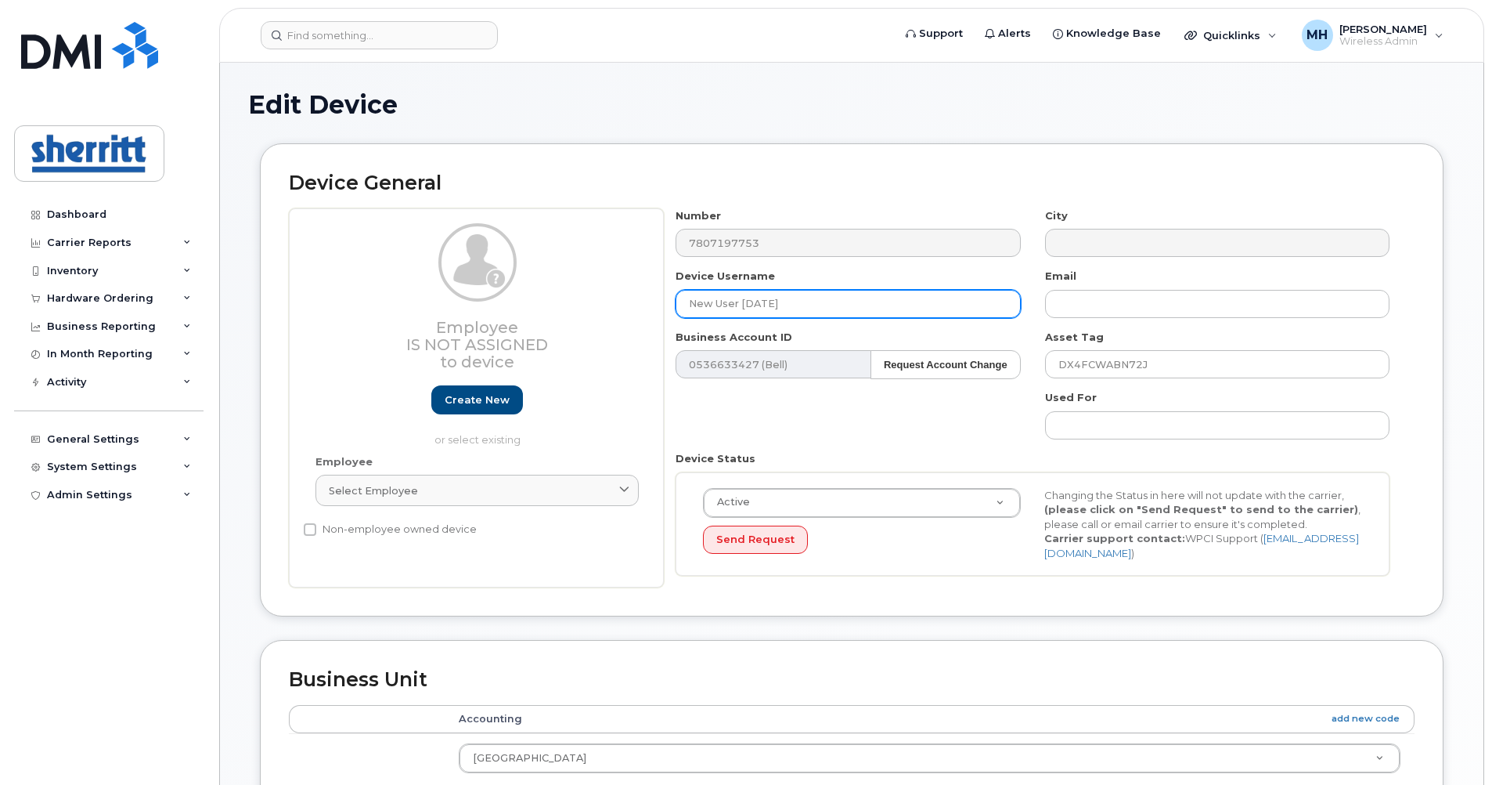
click at [850, 300] on input "New User [DATE]" at bounding box center [848, 304] width 345 height 28
drag, startPoint x: 856, startPoint y: 305, endPoint x: 597, endPoint y: 295, distance: 259.3
click at [597, 295] on div "Employee Is not assigned to device Create new or select existing Employee Selec…" at bounding box center [852, 398] width 1126 height 380
paste input "Stephane Charron"
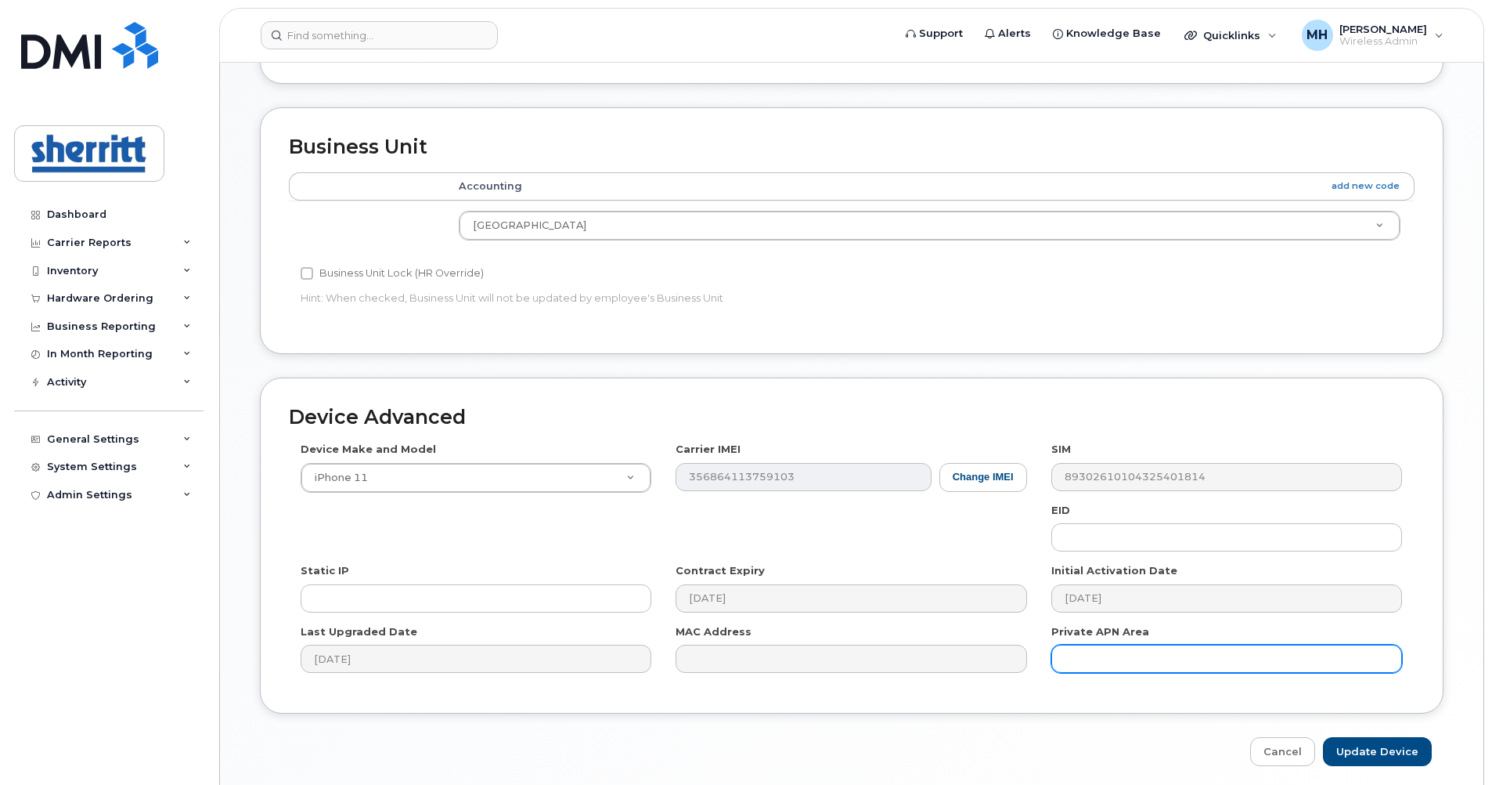
scroll to position [586, 0]
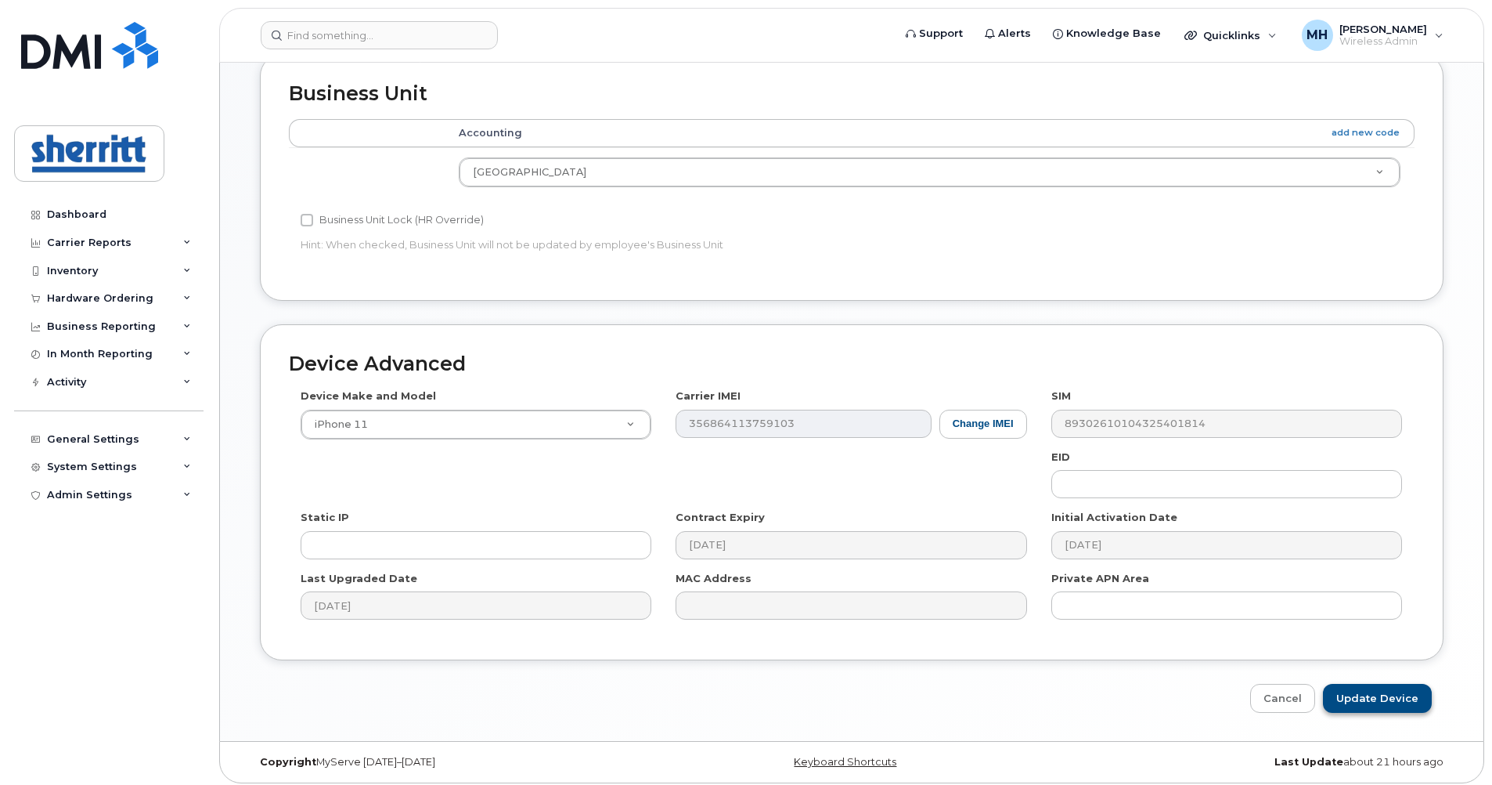
type input "[PERSON_NAME]"
click at [1368, 690] on input "Update Device" at bounding box center [1377, 698] width 109 height 29
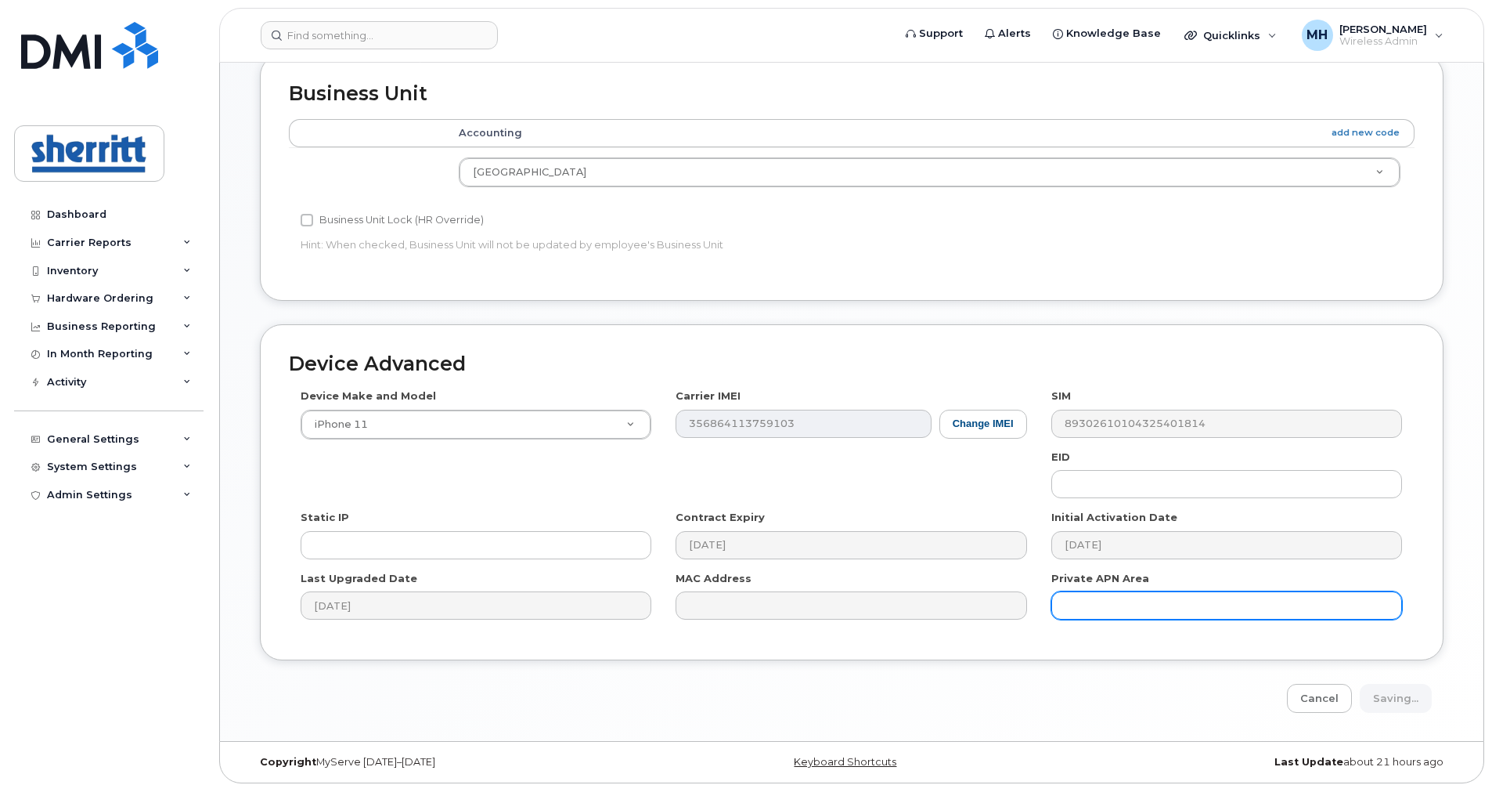
type input "Saving..."
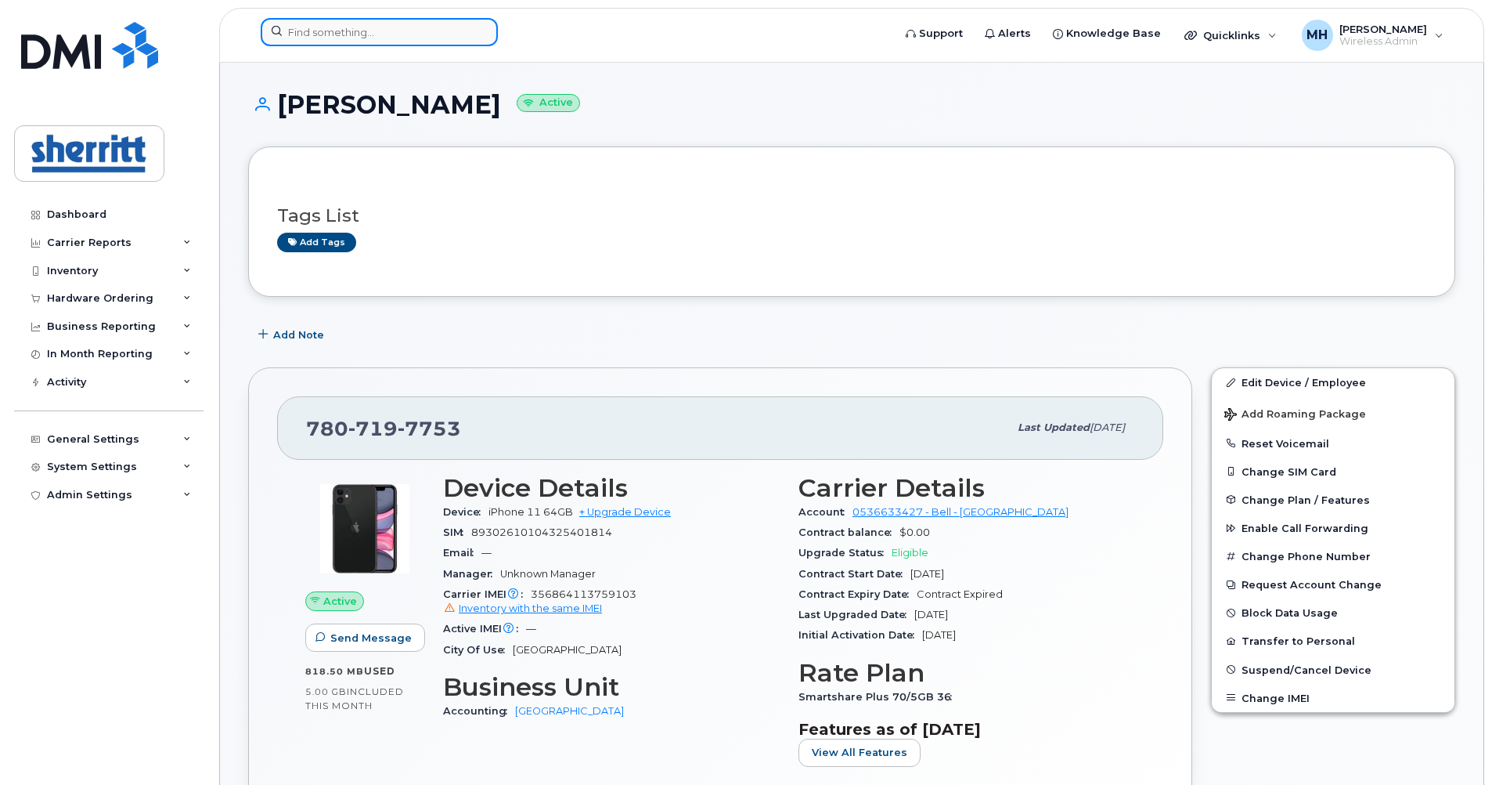
click at [363, 28] on input at bounding box center [379, 32] width 237 height 28
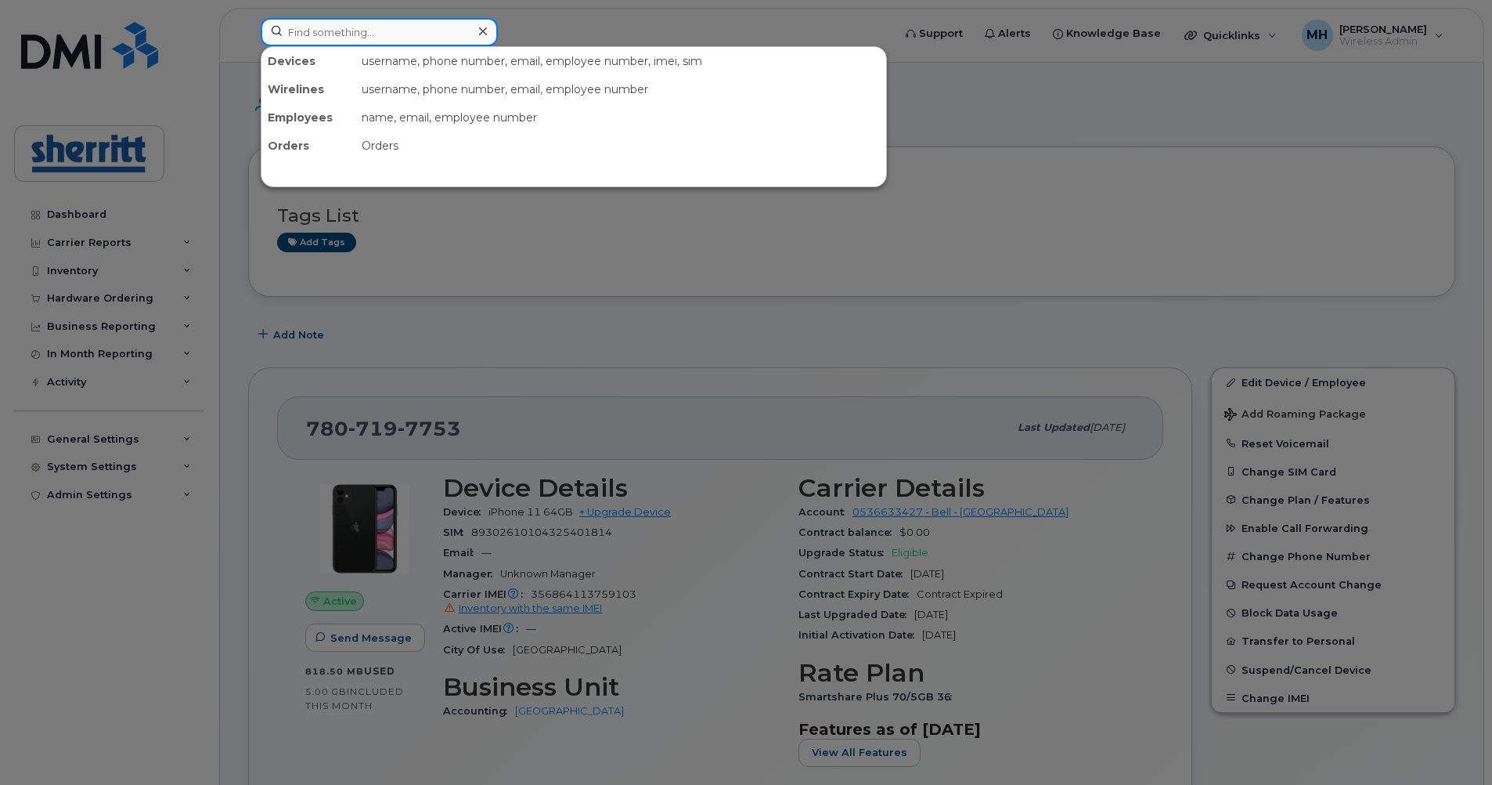
paste input "[PERSON_NAME]"
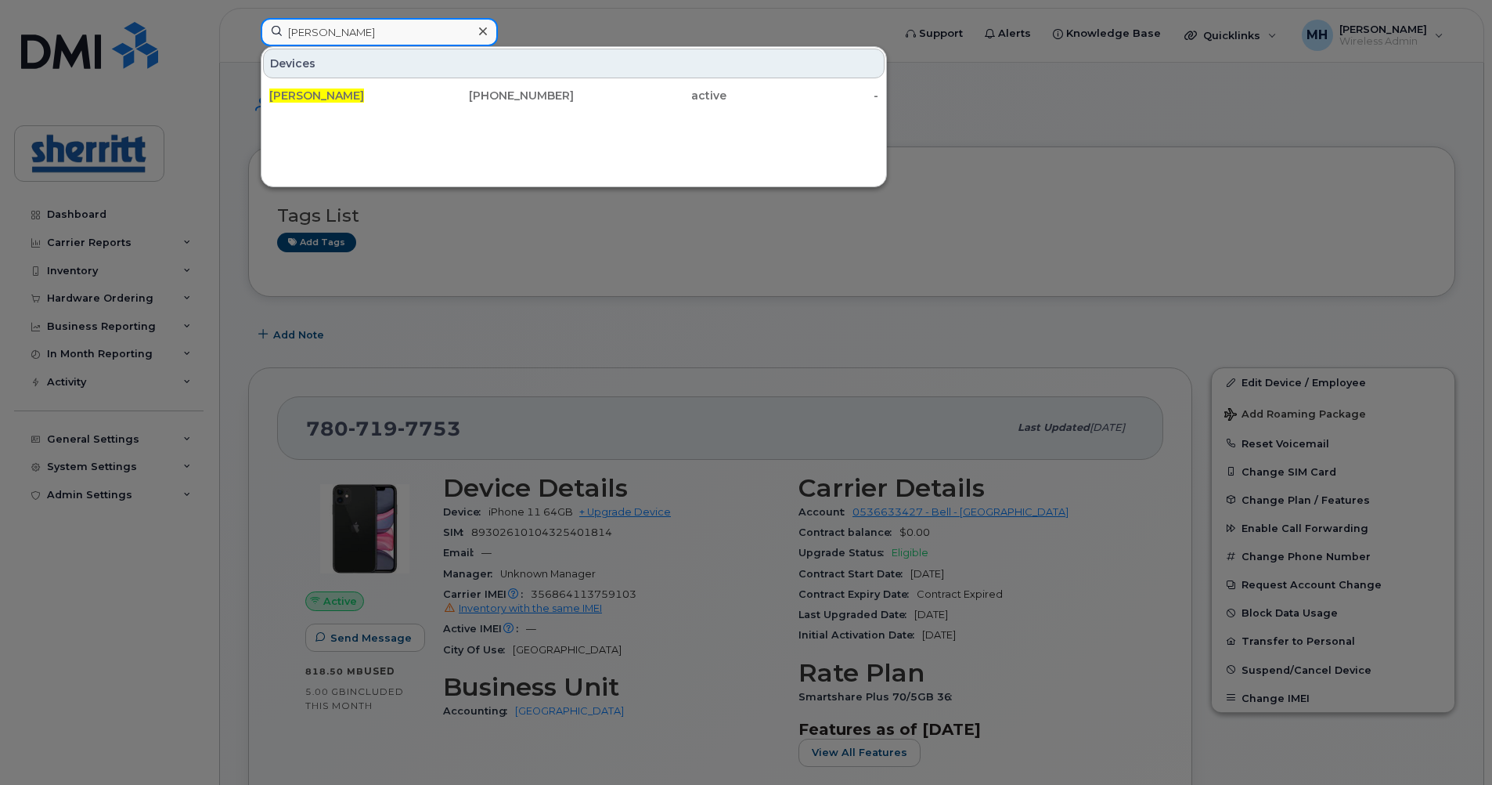
type input "[PERSON_NAME]"
click at [479, 34] on icon at bounding box center [483, 31] width 8 height 13
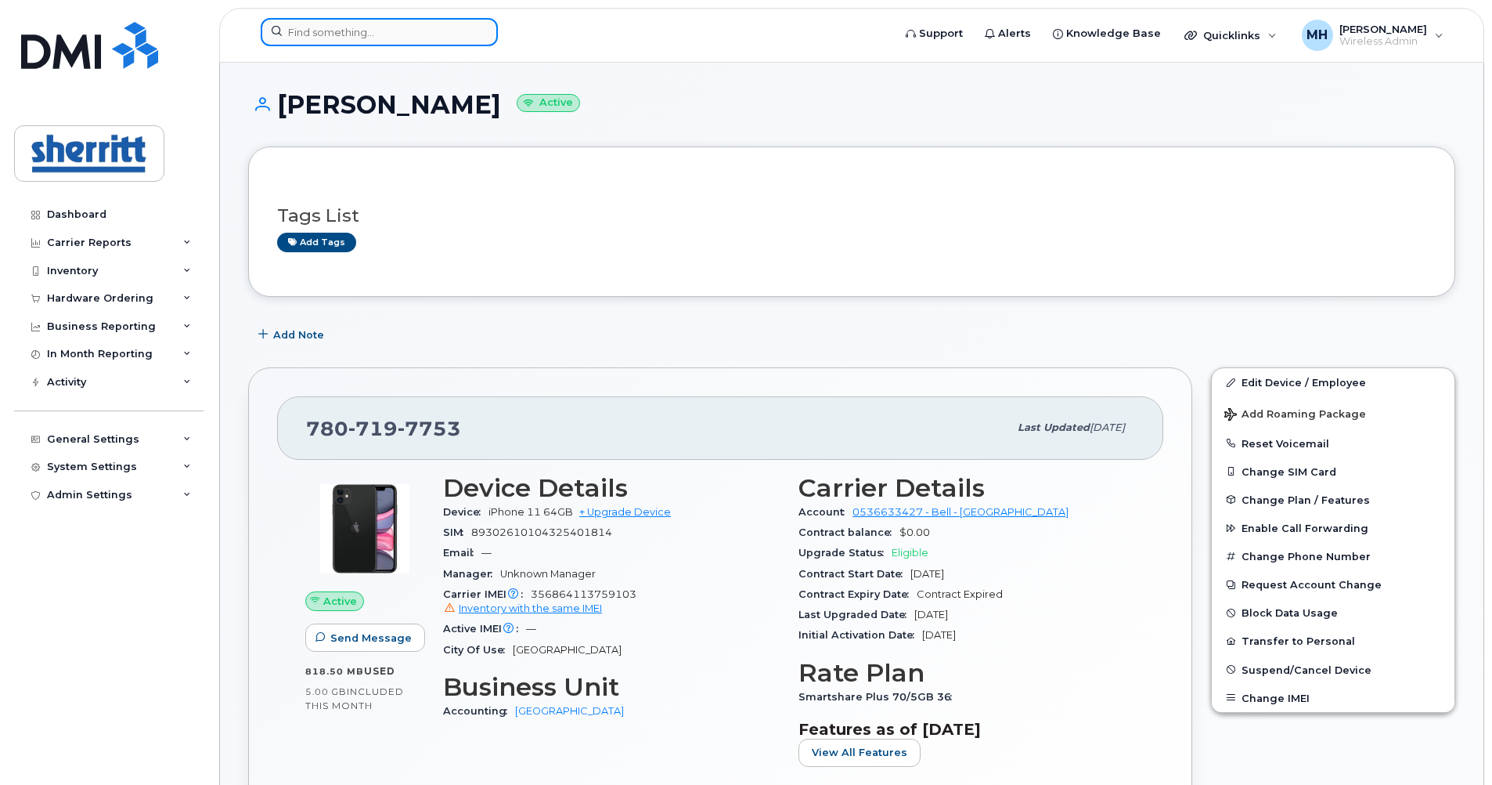
click at [388, 38] on input at bounding box center [379, 32] width 237 height 28
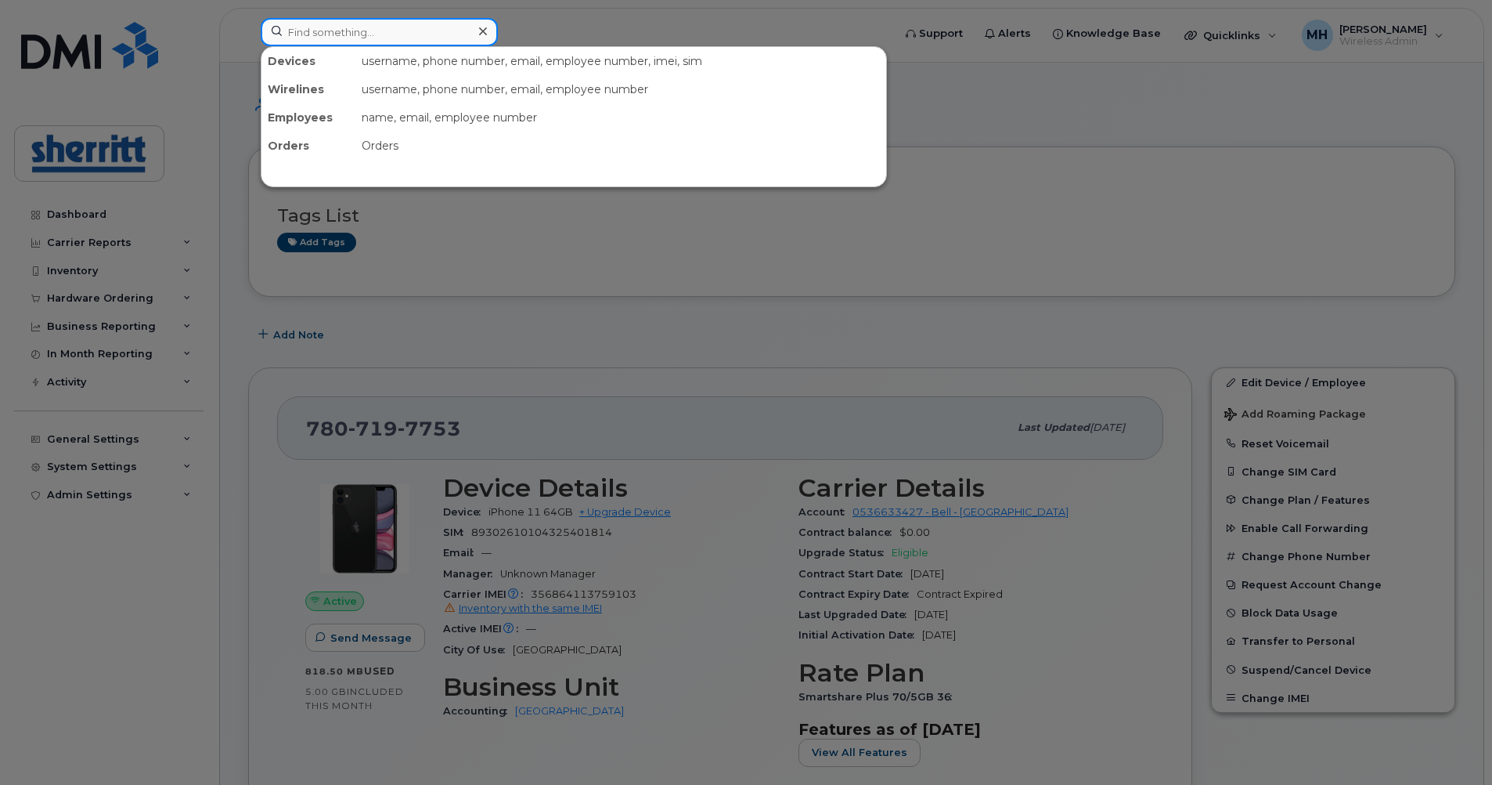
paste input "User December 2020"
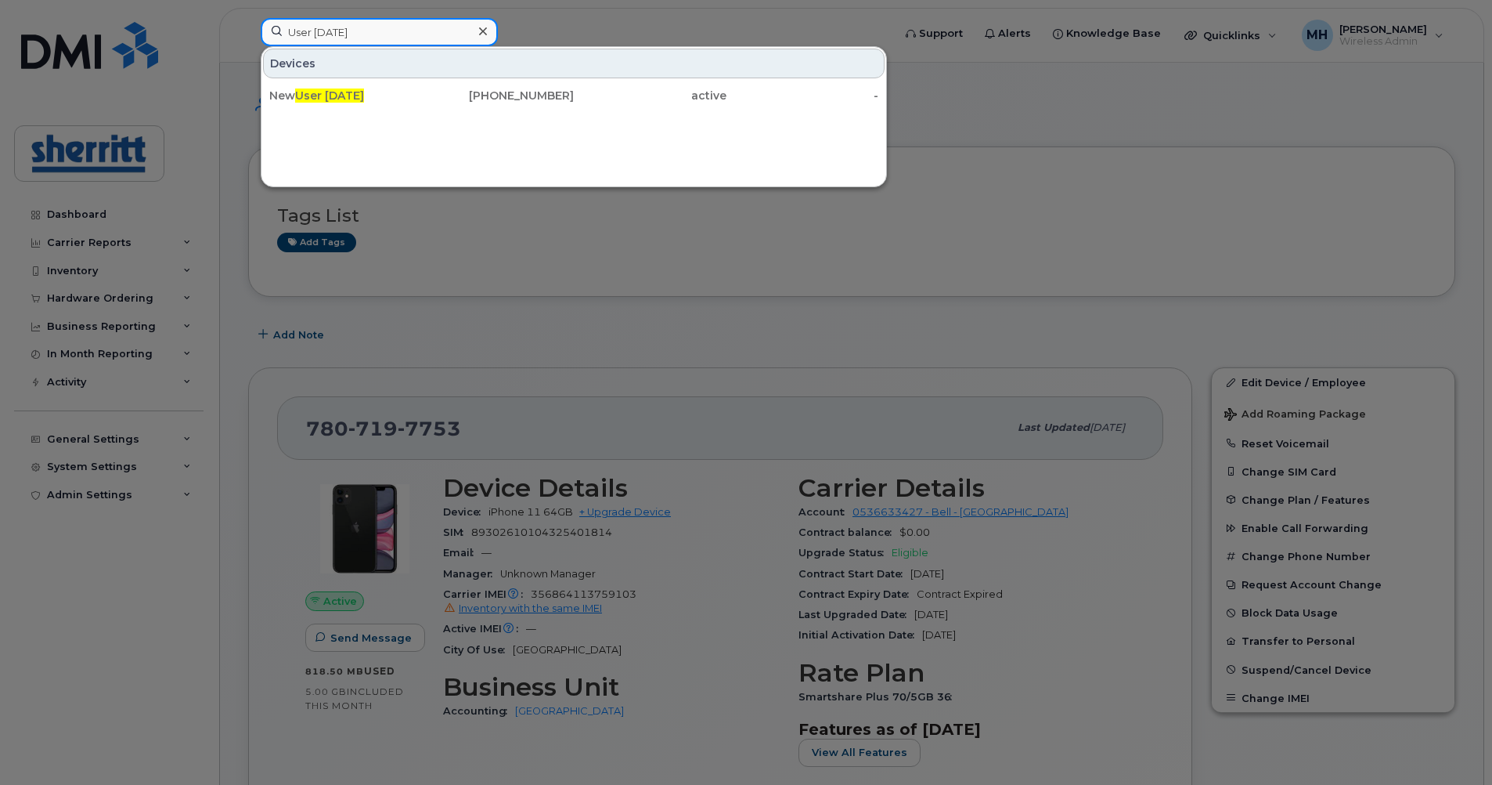
type input "User December 2020"
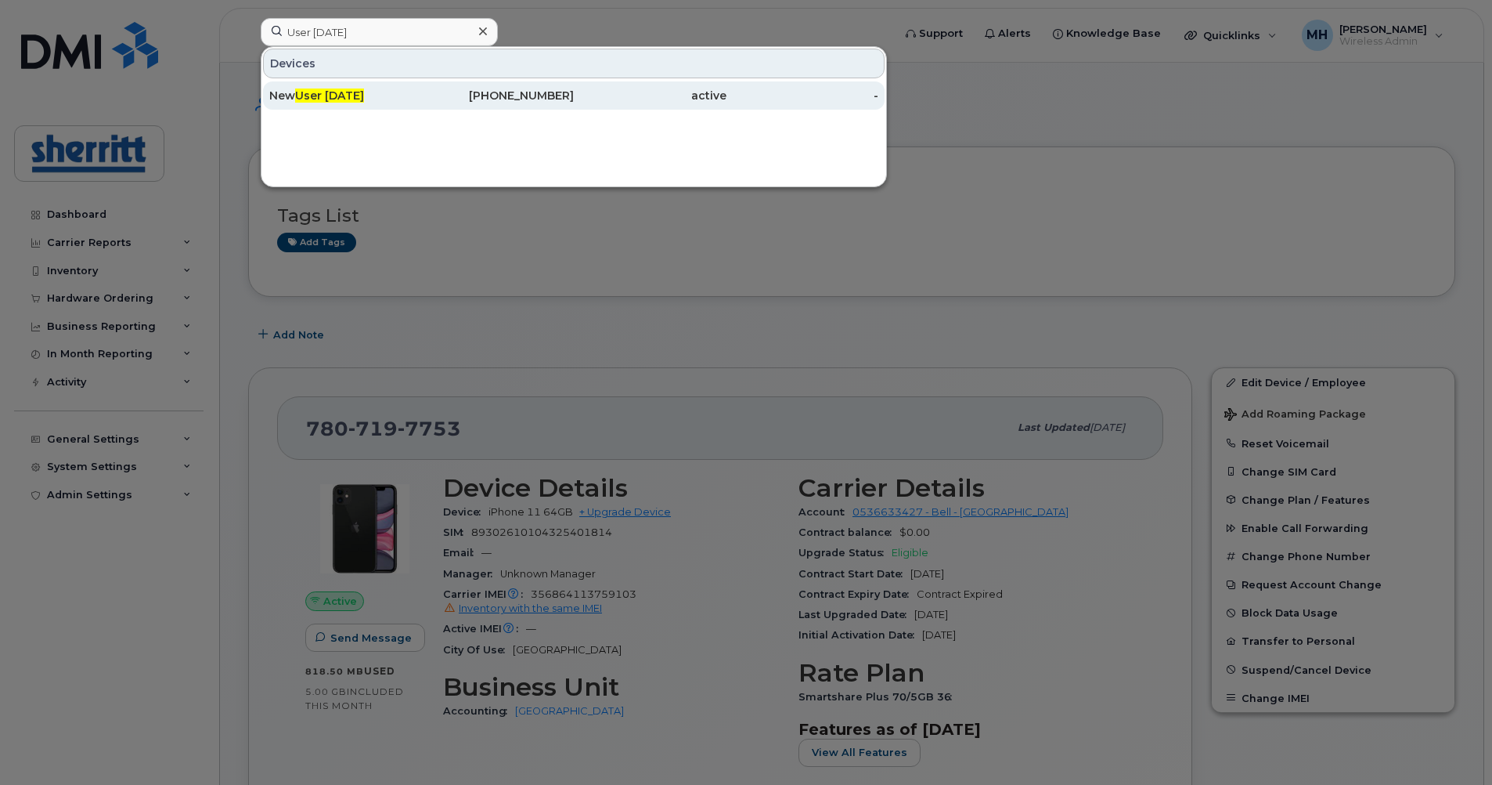
click at [461, 98] on div "587-985-7749" at bounding box center [498, 96] width 153 height 16
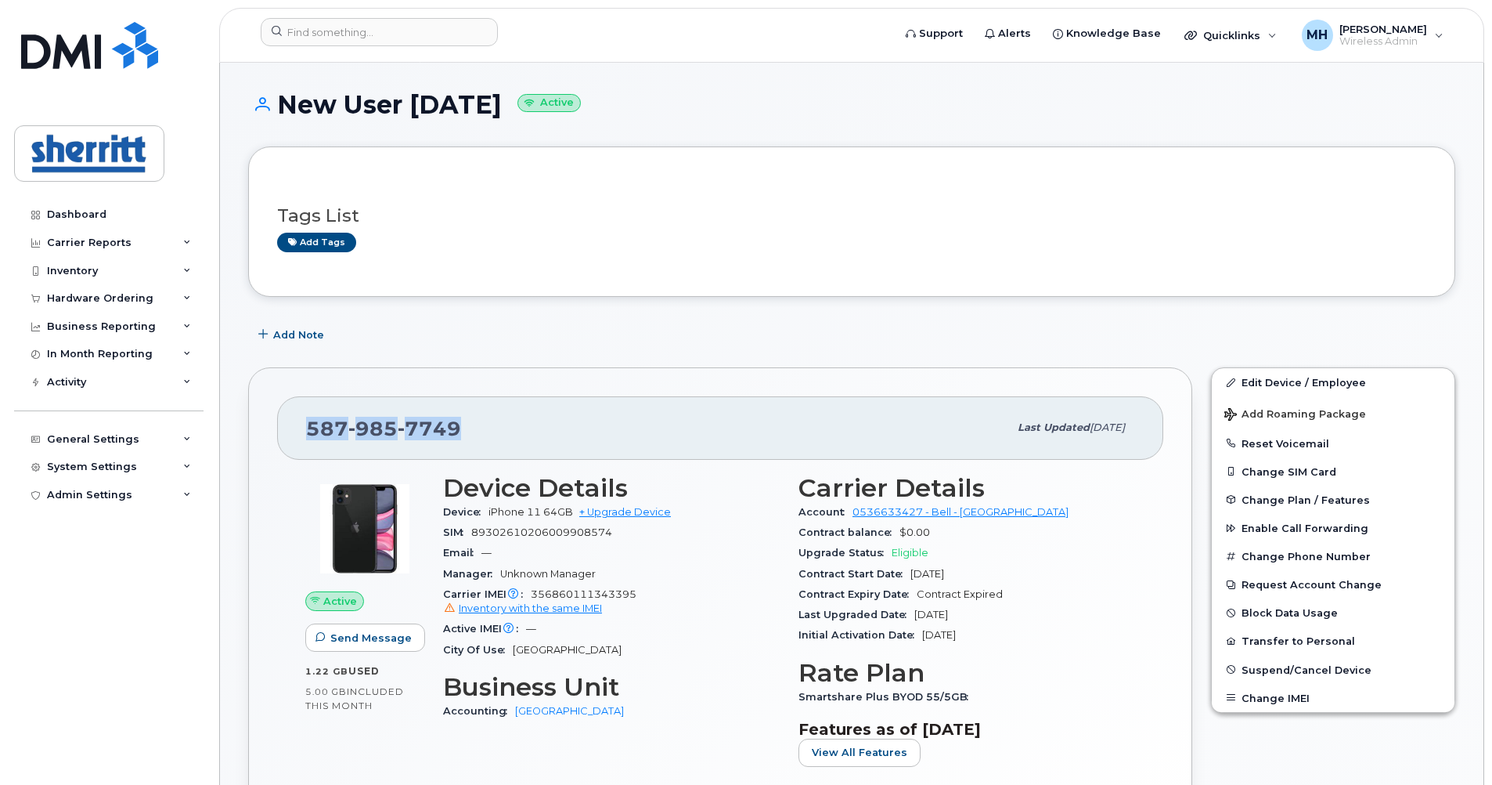
drag, startPoint x: 462, startPoint y: 424, endPoint x: 306, endPoint y: 423, distance: 155.8
click at [306, 423] on div "[PHONE_NUMBER]" at bounding box center [657, 427] width 702 height 33
copy span "[PHONE_NUMBER]"
click at [1283, 386] on link "Edit Device / Employee" at bounding box center [1333, 382] width 243 height 28
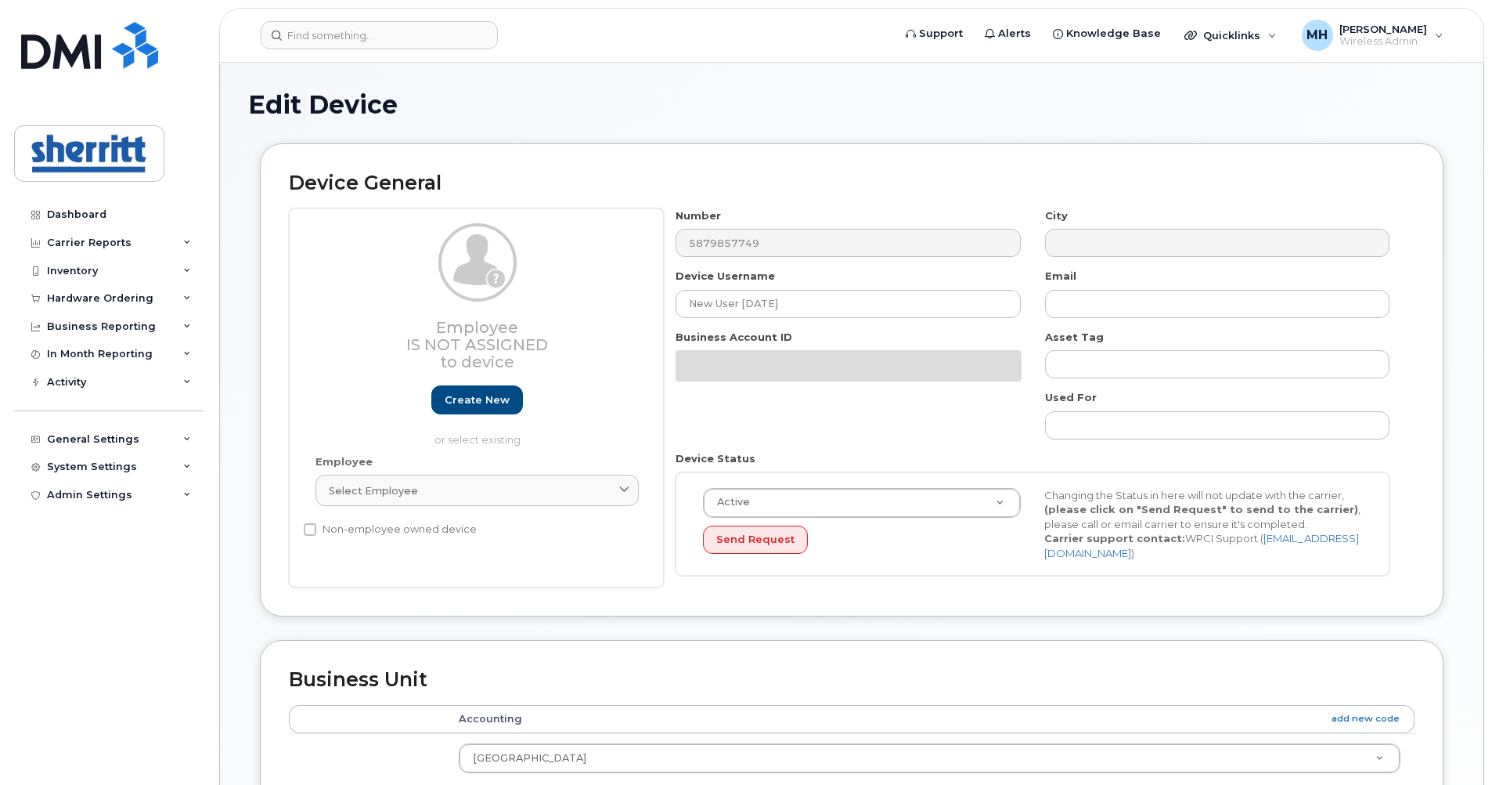
select select "5680457"
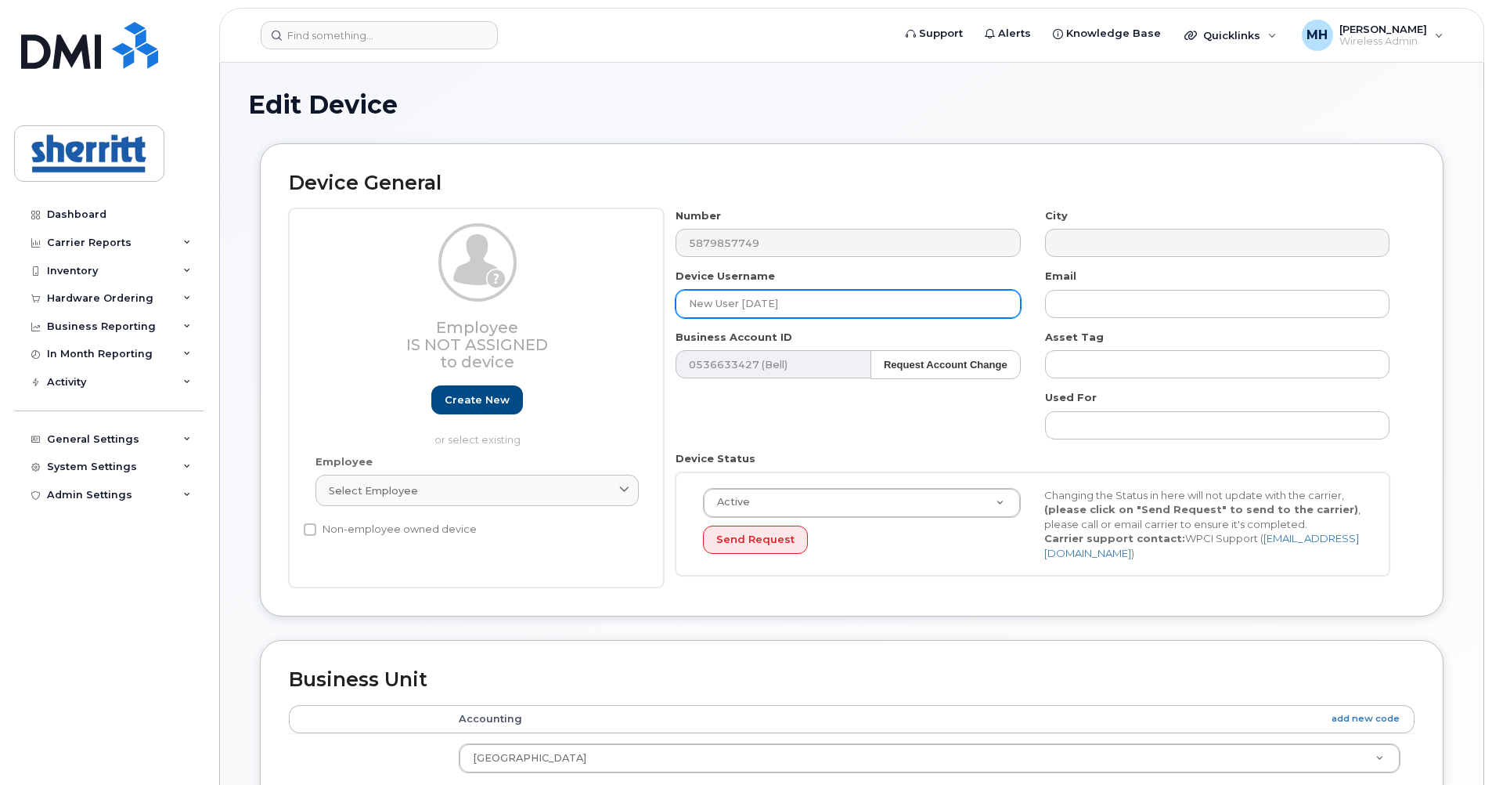
click at [853, 303] on input "New User [DATE]" at bounding box center [848, 304] width 345 height 28
click at [820, 306] on input "New User [DATE]" at bounding box center [848, 304] width 345 height 28
click at [833, 301] on input "New User [DATE]" at bounding box center [848, 304] width 345 height 28
drag, startPoint x: 833, startPoint y: 301, endPoint x: 620, endPoint y: 292, distance: 213.2
click at [620, 292] on div "Employee Is not assigned to device Create new or select existing Employee Selec…" at bounding box center [852, 398] width 1126 height 380
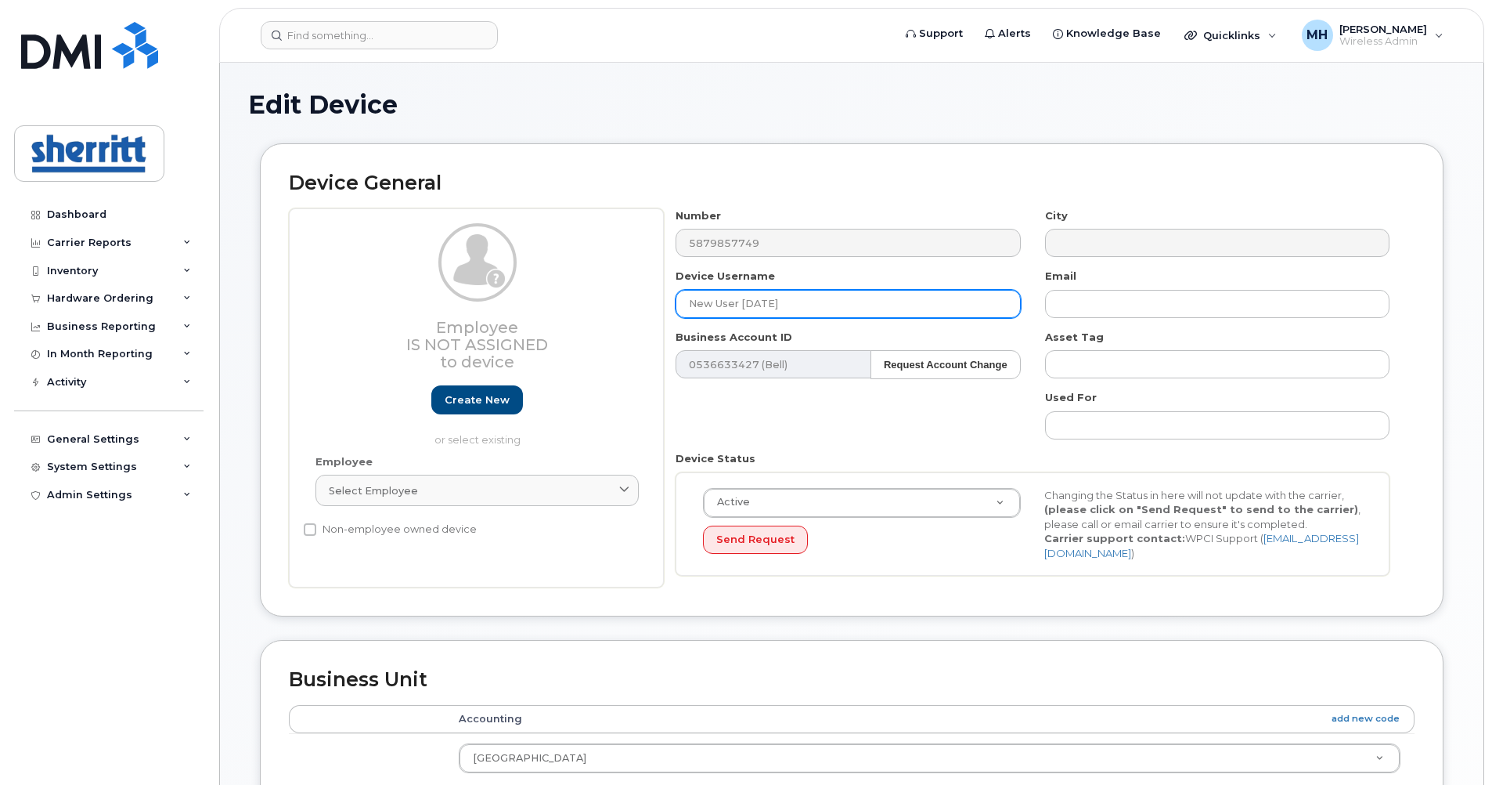
paste input "[PERSON_NAME]"
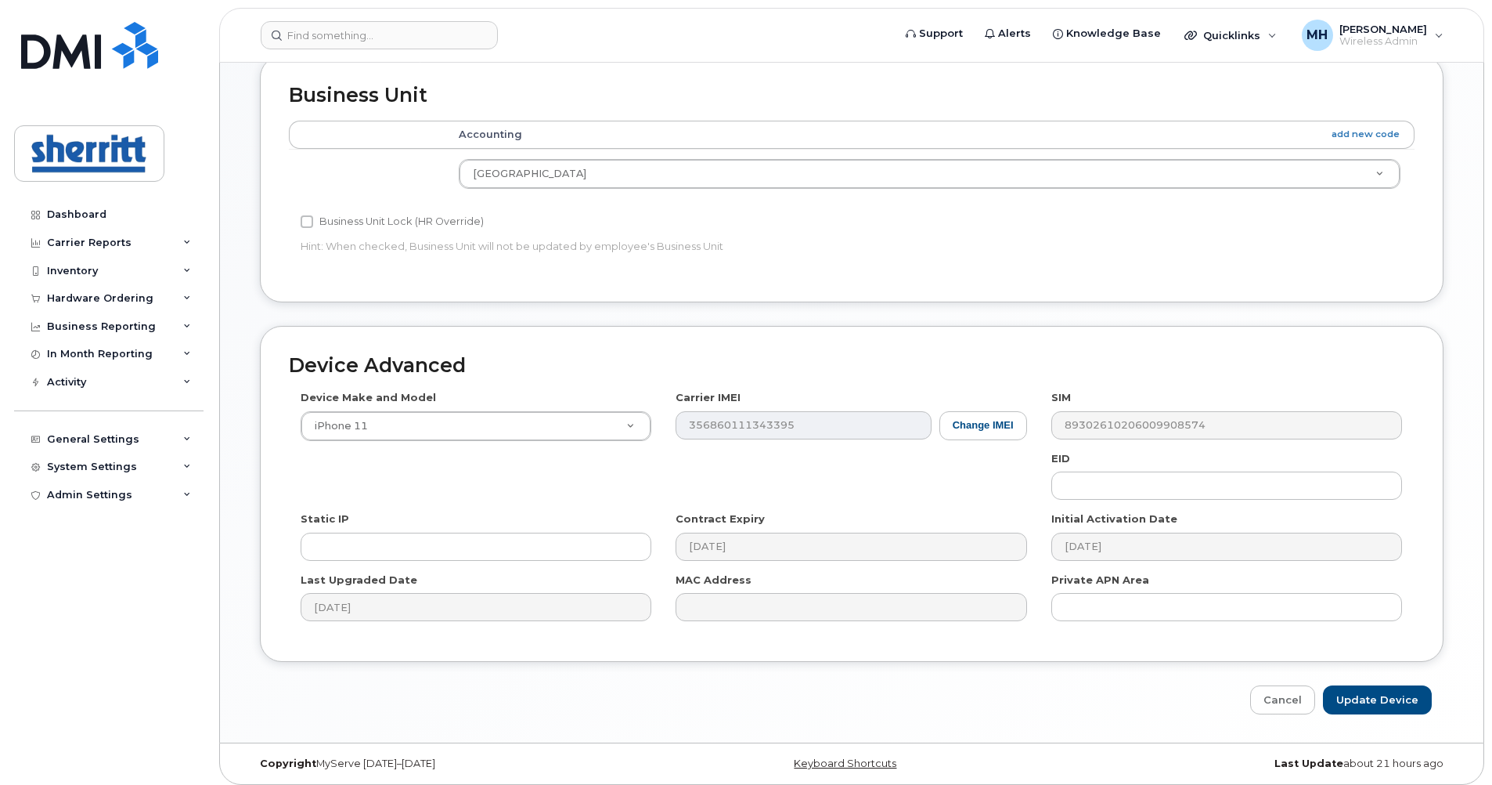
scroll to position [586, 0]
type input "[PERSON_NAME]"
click at [1387, 684] on input "Update Device" at bounding box center [1377, 698] width 109 height 29
type input "Saving..."
